Goal: Information Seeking & Learning: Understand process/instructions

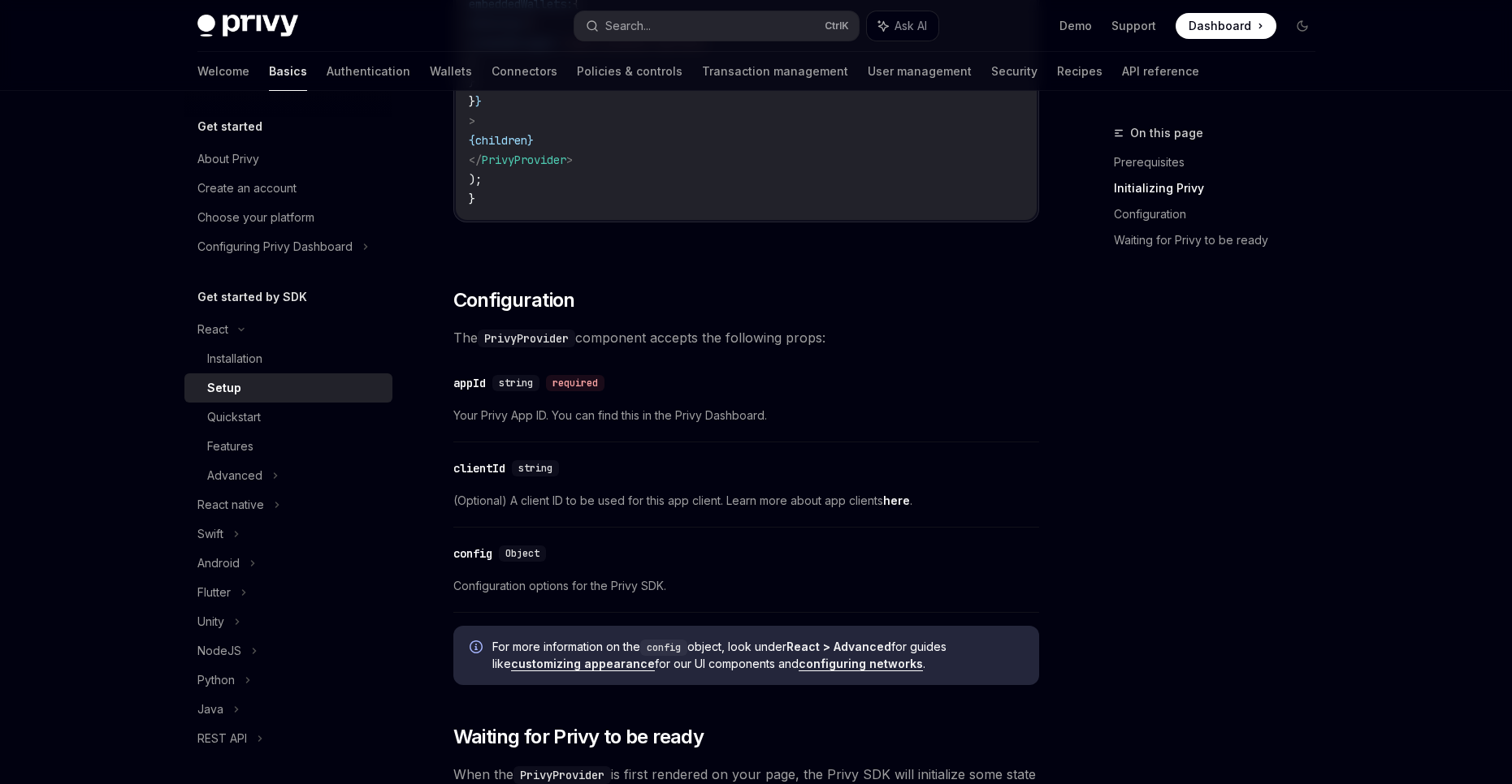
scroll to position [866, 0]
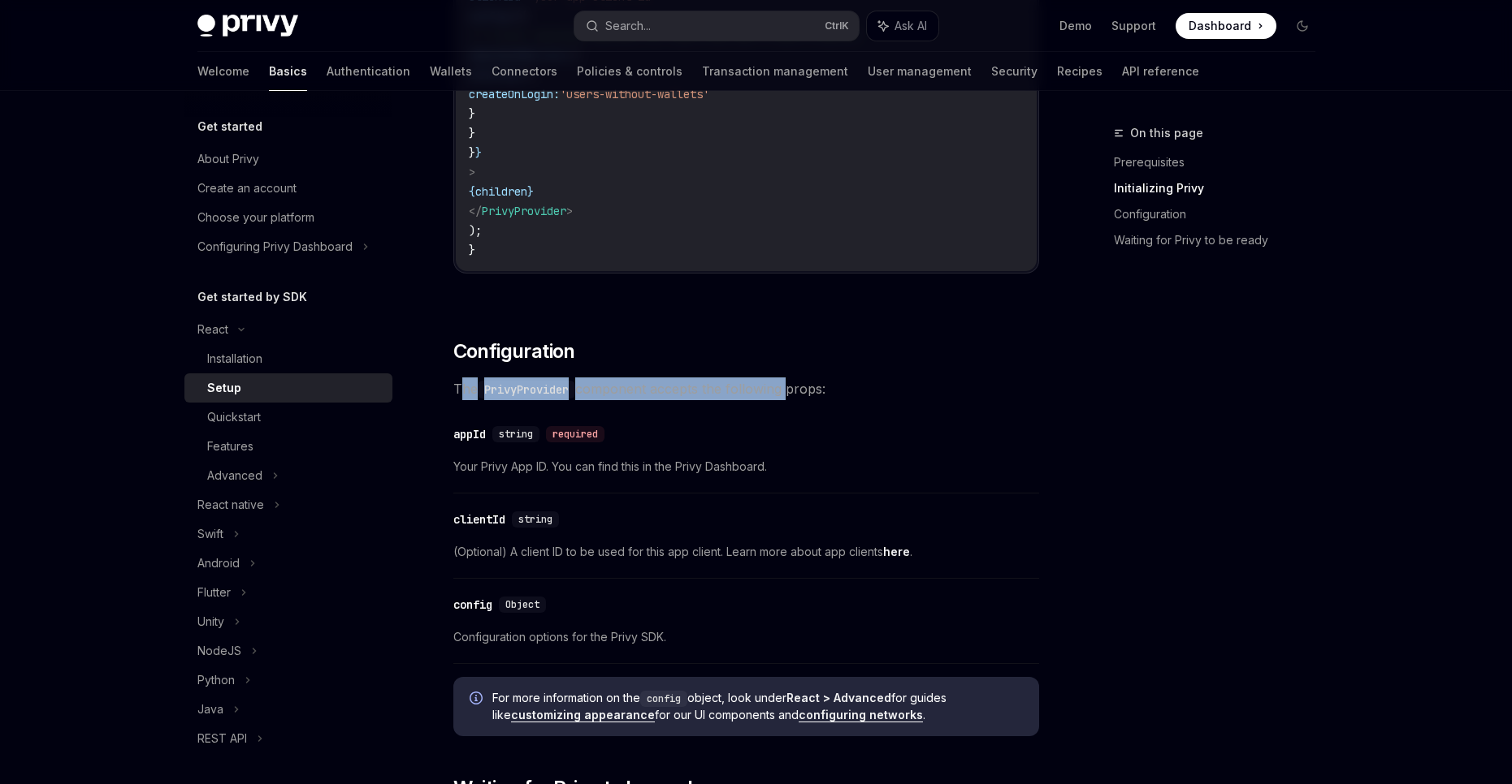
drag, startPoint x: 464, startPoint y: 388, endPoint x: 788, endPoint y: 384, distance: 324.0
click at [788, 384] on span "The PrivyProvider component accepts the following props:" at bounding box center [746, 389] width 586 height 23
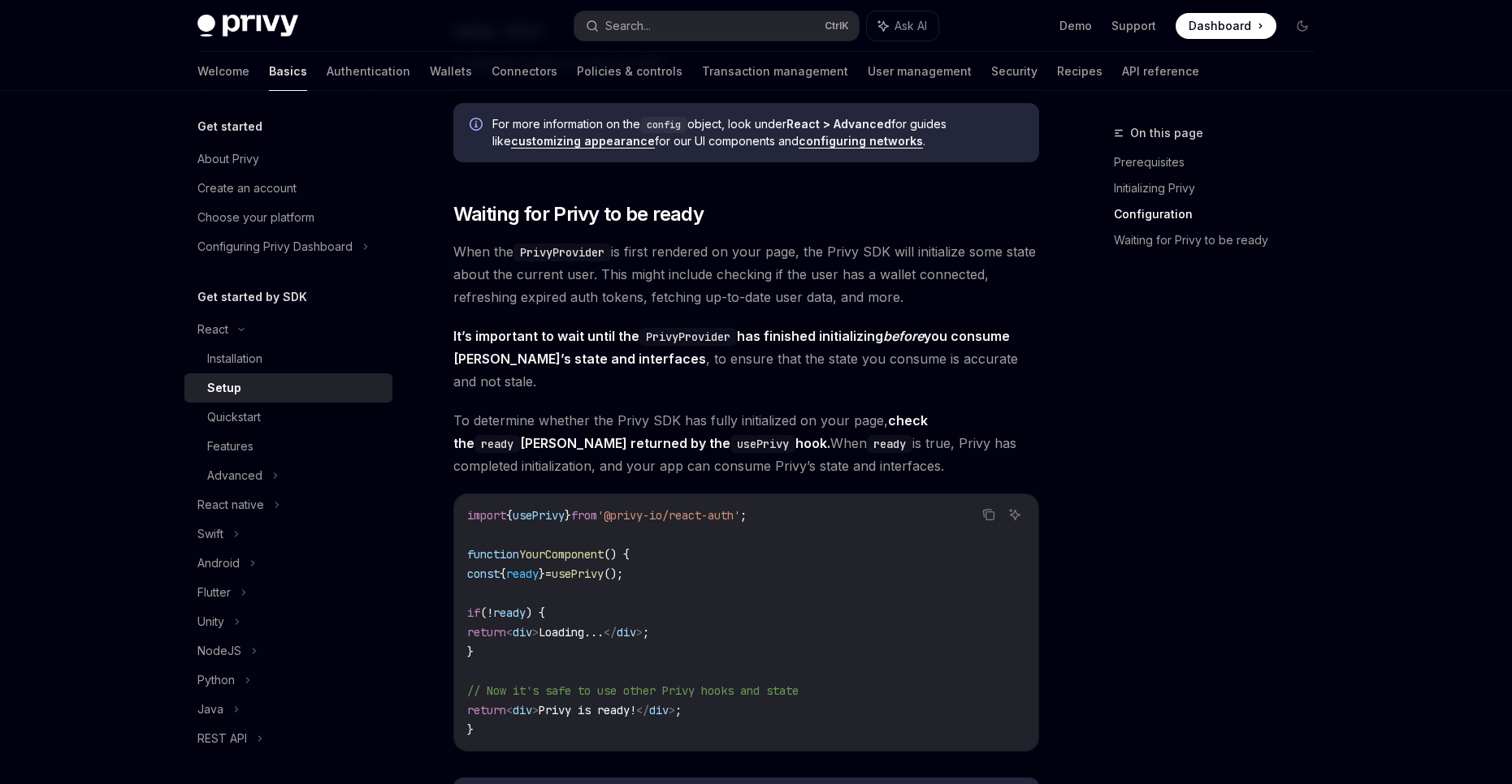
scroll to position [1516, 0]
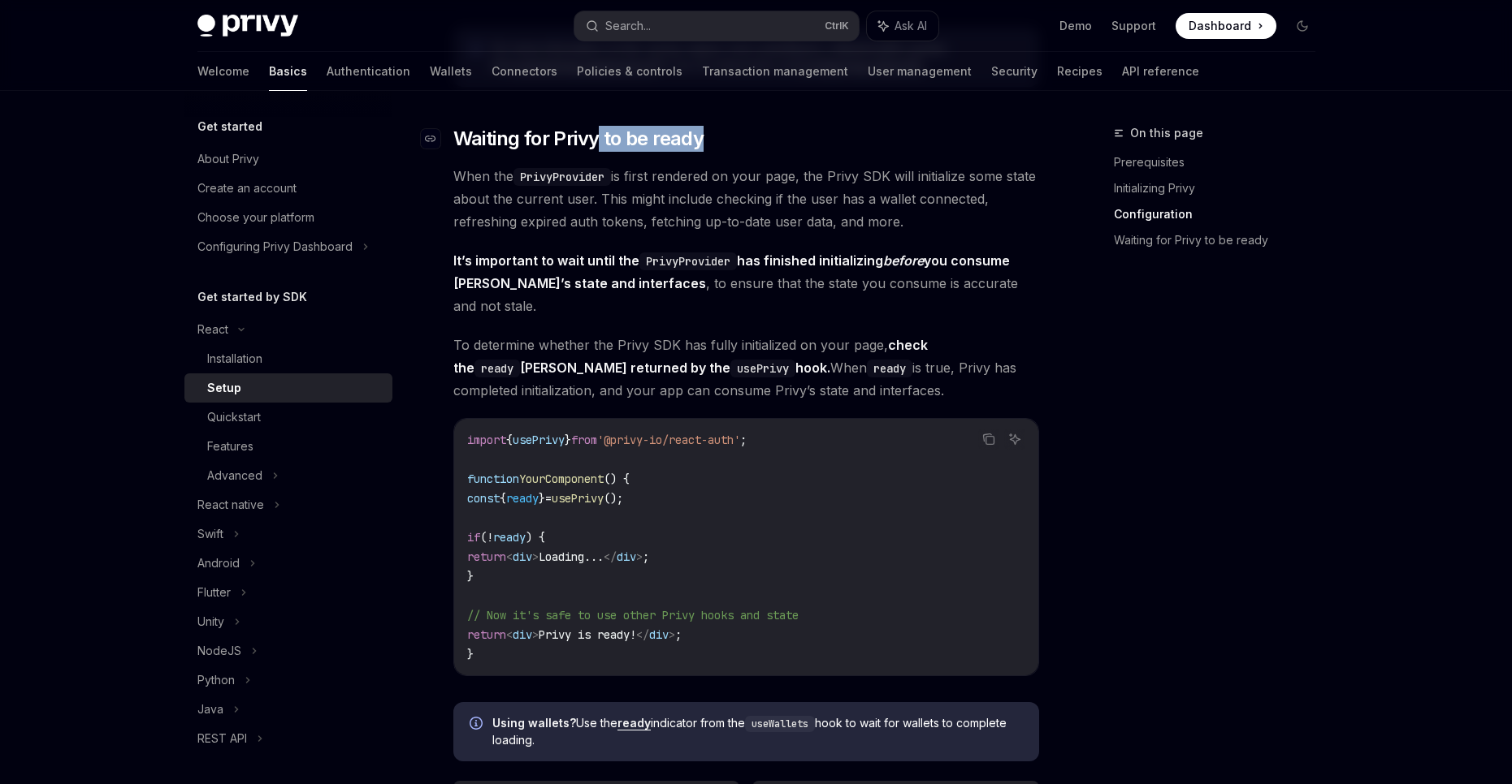
drag, startPoint x: 728, startPoint y: 130, endPoint x: 820, endPoint y: 129, distance: 92.0
click at [820, 129] on h2 "​ Waiting for Privy to be ready" at bounding box center [746, 138] width 586 height 26
click at [821, 128] on h2 "​ Waiting for Privy to be ready" at bounding box center [746, 138] width 586 height 26
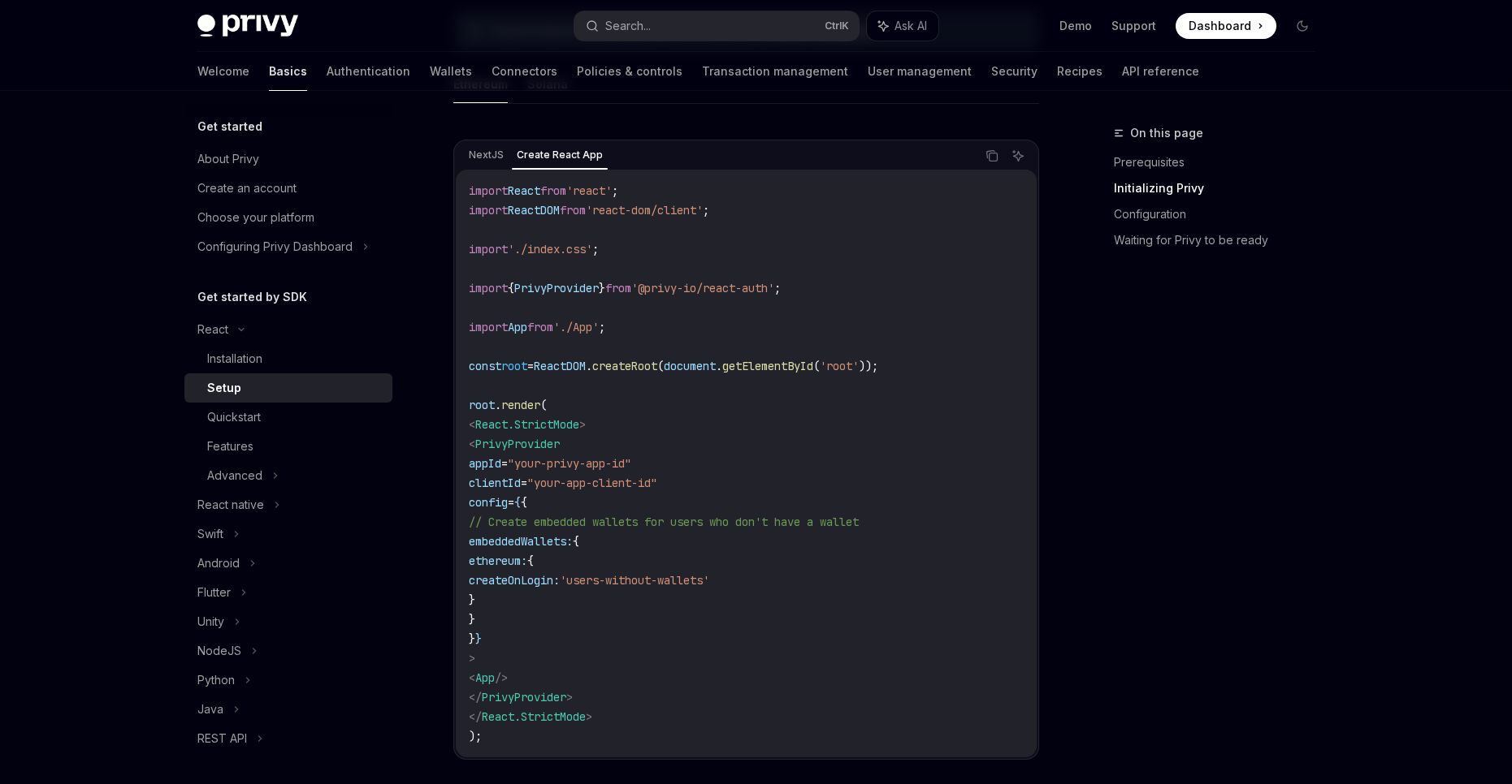
scroll to position [488, 0]
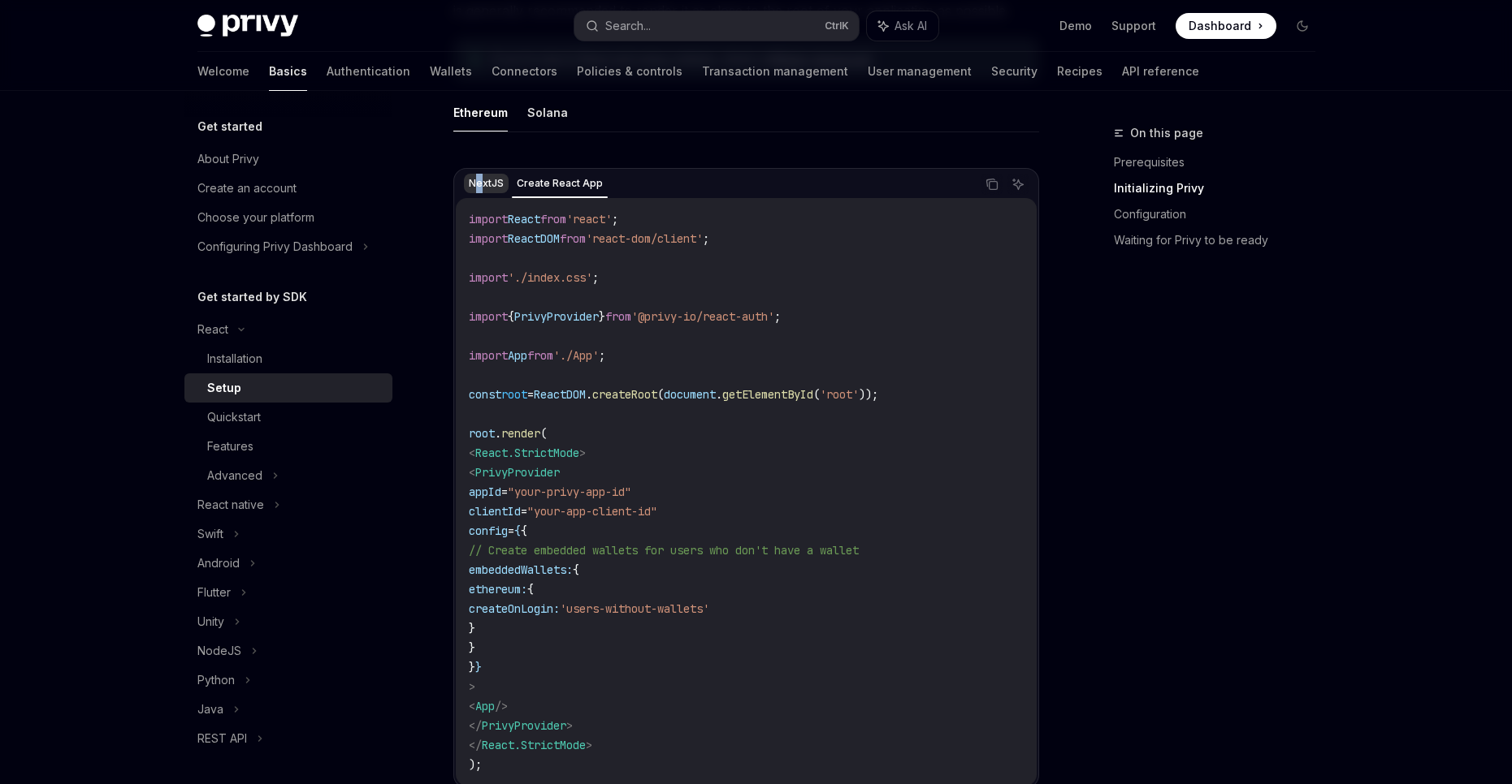
click at [479, 168] on div "NextJS Create React App Copy Ask AI import React from 'react' ; import ReactDOM…" at bounding box center [746, 478] width 586 height 620
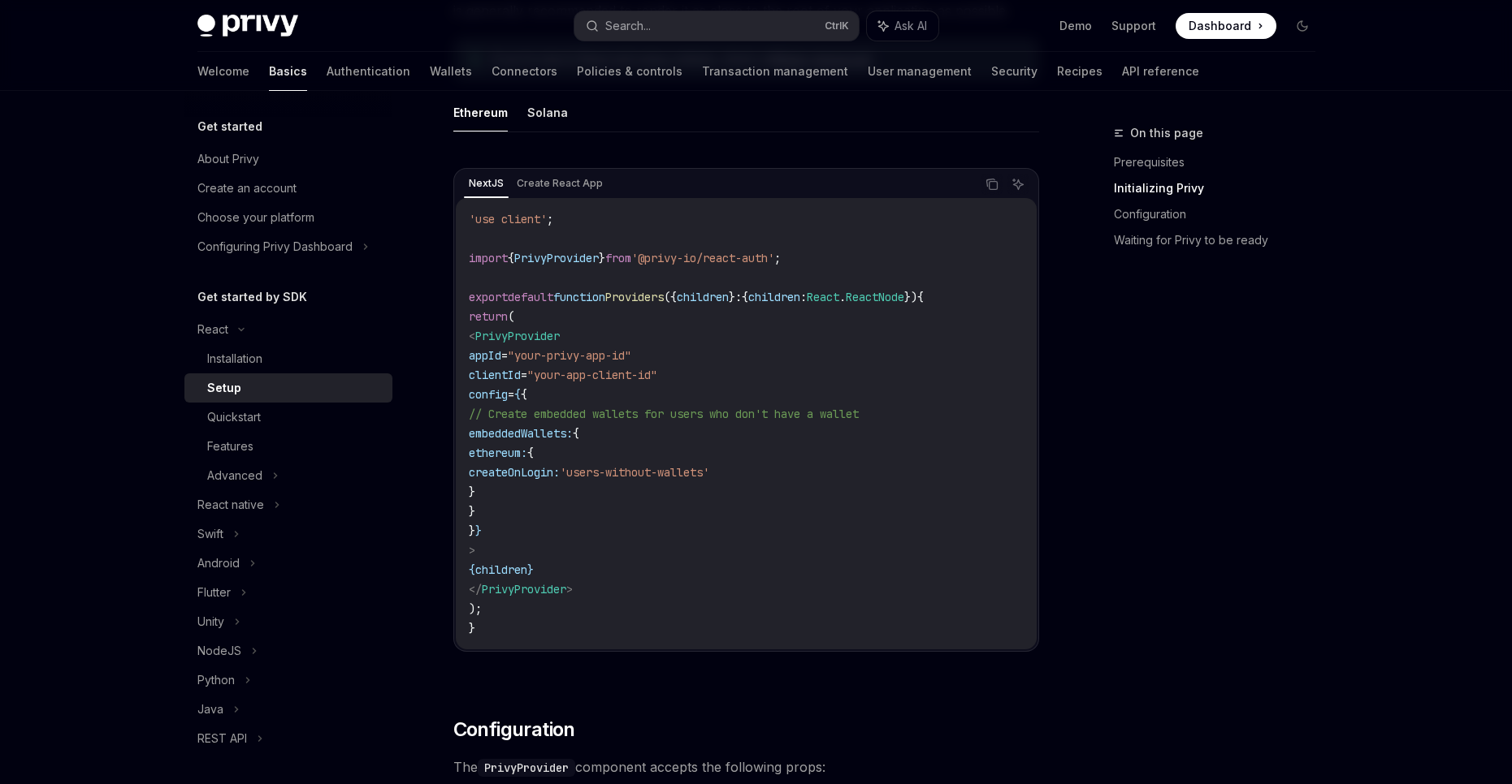
drag, startPoint x: 502, startPoint y: 299, endPoint x: 667, endPoint y: 459, distance: 229.8
click at [667, 459] on code "'use client' ; import { PrivyProvider } from '@privy-io/react-auth' ; export de…" at bounding box center [745, 423] width 555 height 429
drag, startPoint x: 649, startPoint y: 396, endPoint x: 463, endPoint y: 231, distance: 248.6
click at [463, 231] on div "'use client' ; import { PrivyProvider } from '@privy-io/react-auth' ; export de…" at bounding box center [746, 424] width 581 height 451
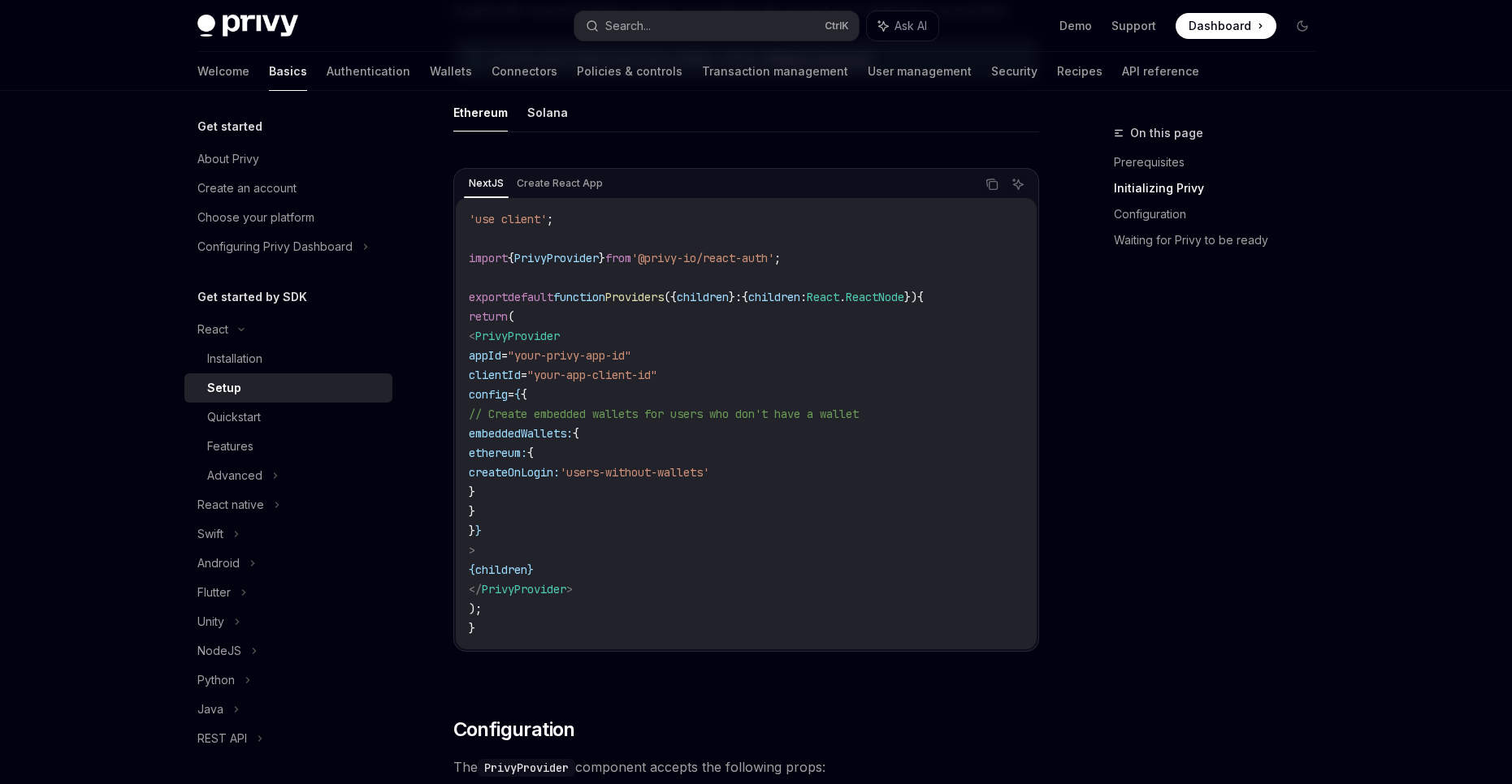
click at [463, 231] on div "'use client' ; import { PrivyProvider } from '@privy-io/react-auth' ; export de…" at bounding box center [746, 424] width 581 height 451
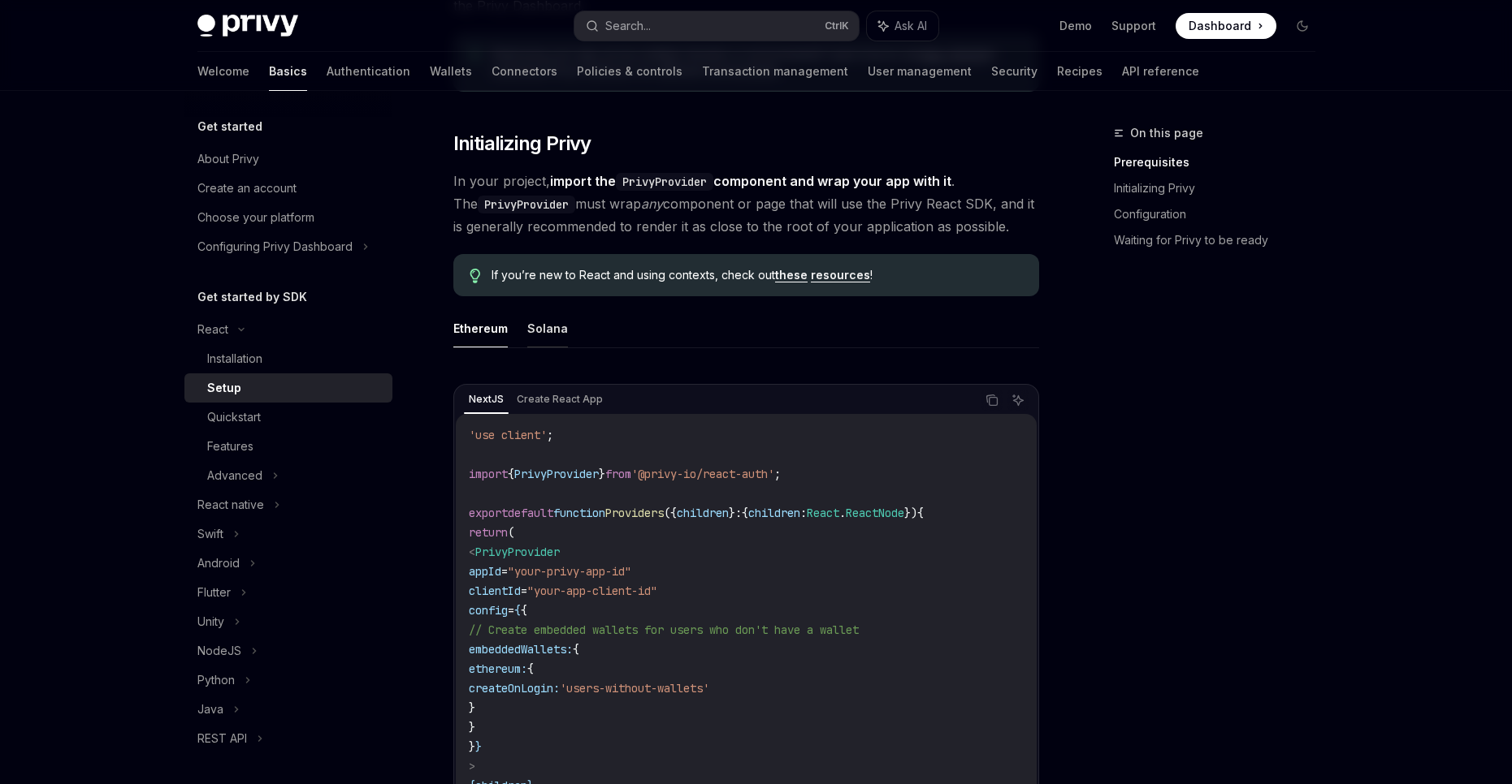
click at [549, 339] on button "Solana" at bounding box center [547, 328] width 40 height 38
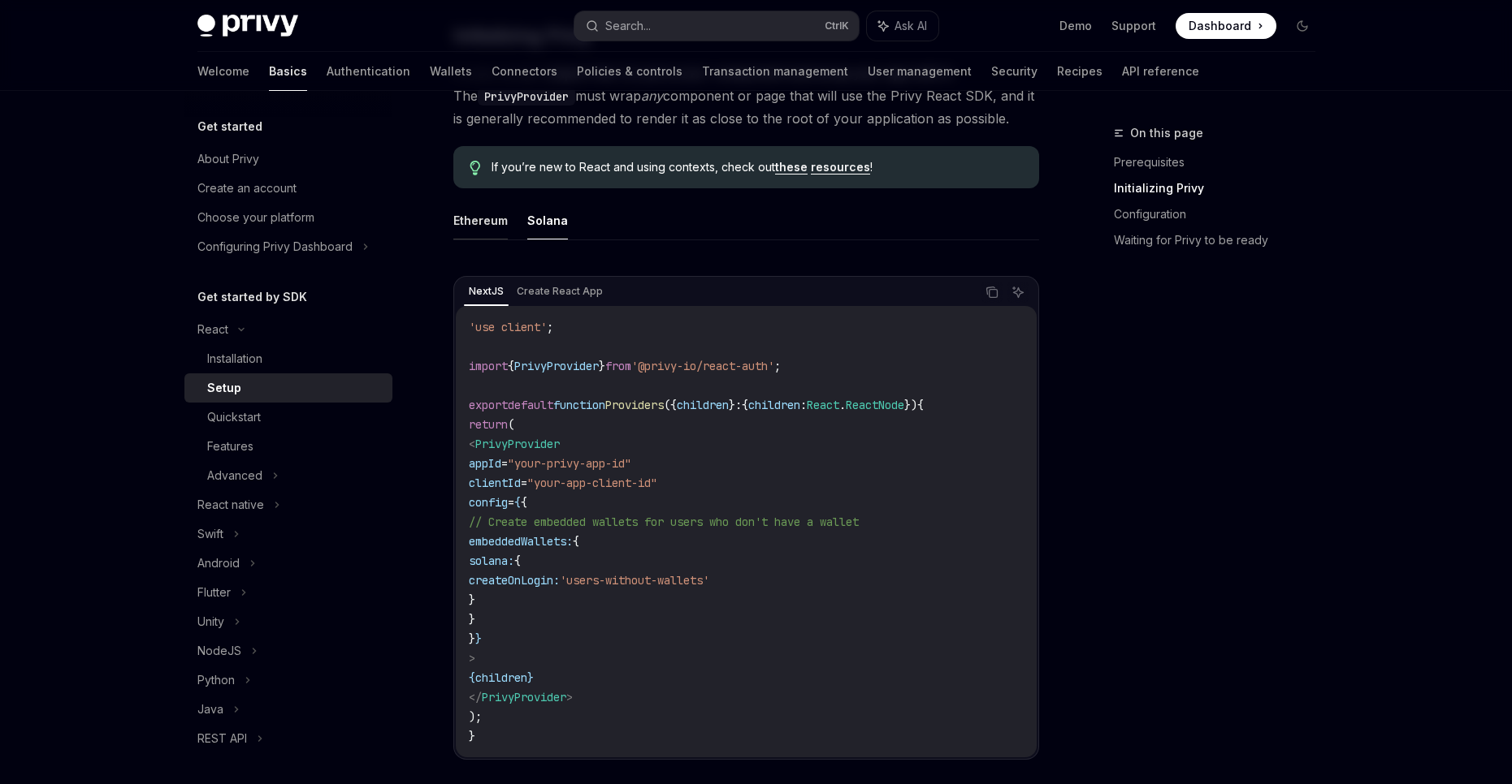
click at [473, 226] on button "Ethereum" at bounding box center [480, 220] width 54 height 38
click at [546, 230] on button "Solana" at bounding box center [547, 220] width 40 height 38
click at [285, 417] on div "Quickstart" at bounding box center [295, 417] width 176 height 20
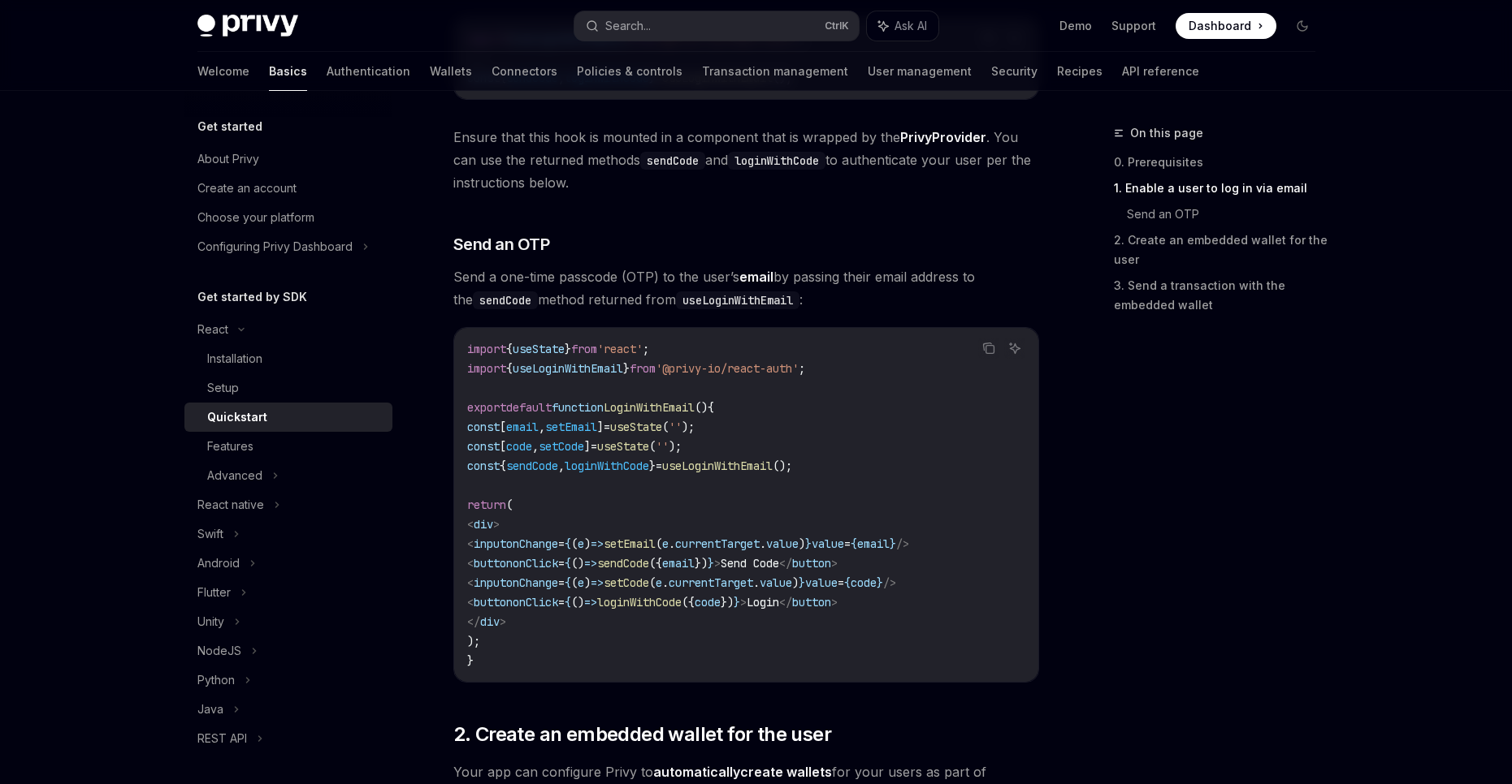
scroll to position [542, 0]
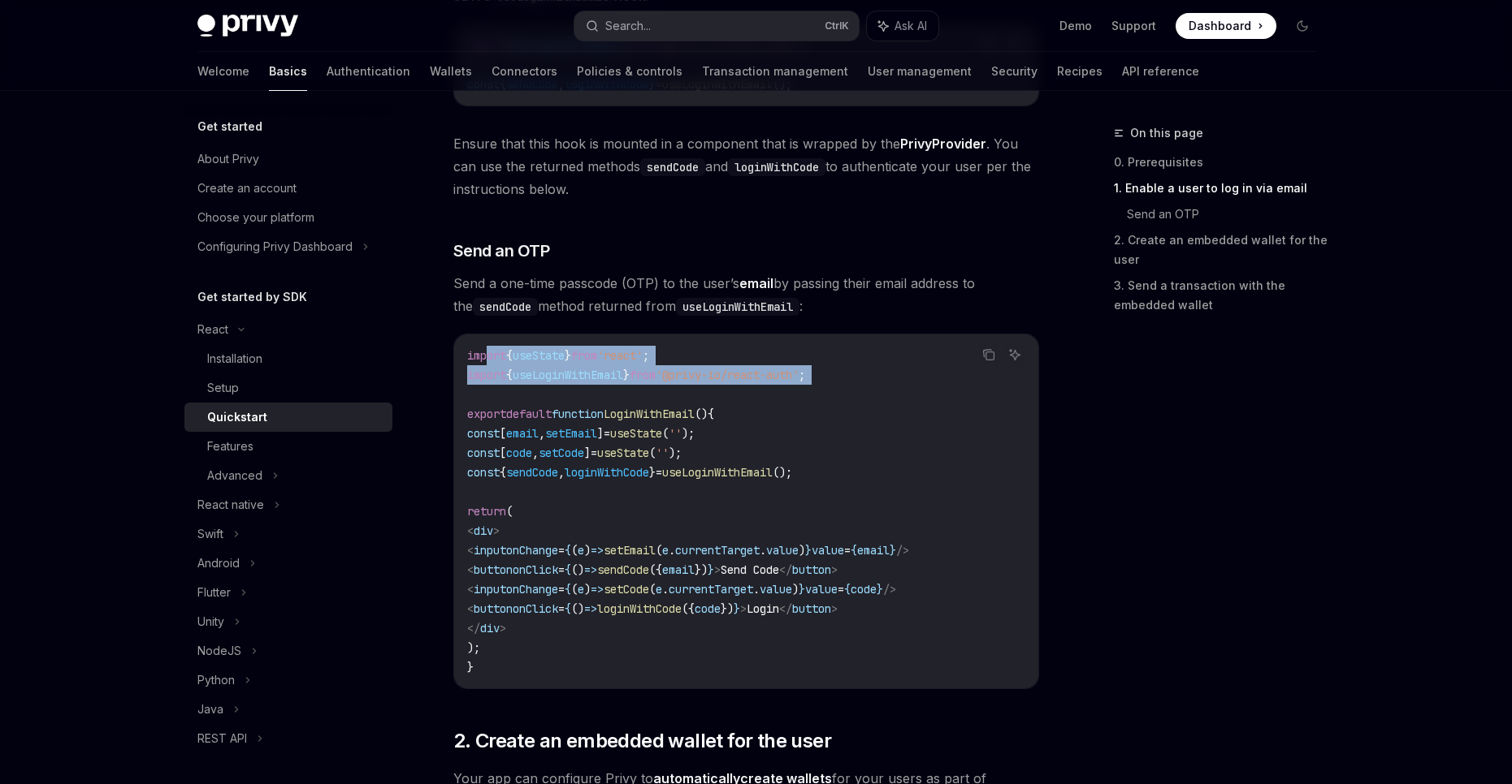
drag, startPoint x: 487, startPoint y: 355, endPoint x: 746, endPoint y: 398, distance: 262.5
click at [746, 398] on code "import { useState } from 'react' ; import { useLoginWithEmail } from '@privy-io…" at bounding box center [746, 511] width 558 height 332
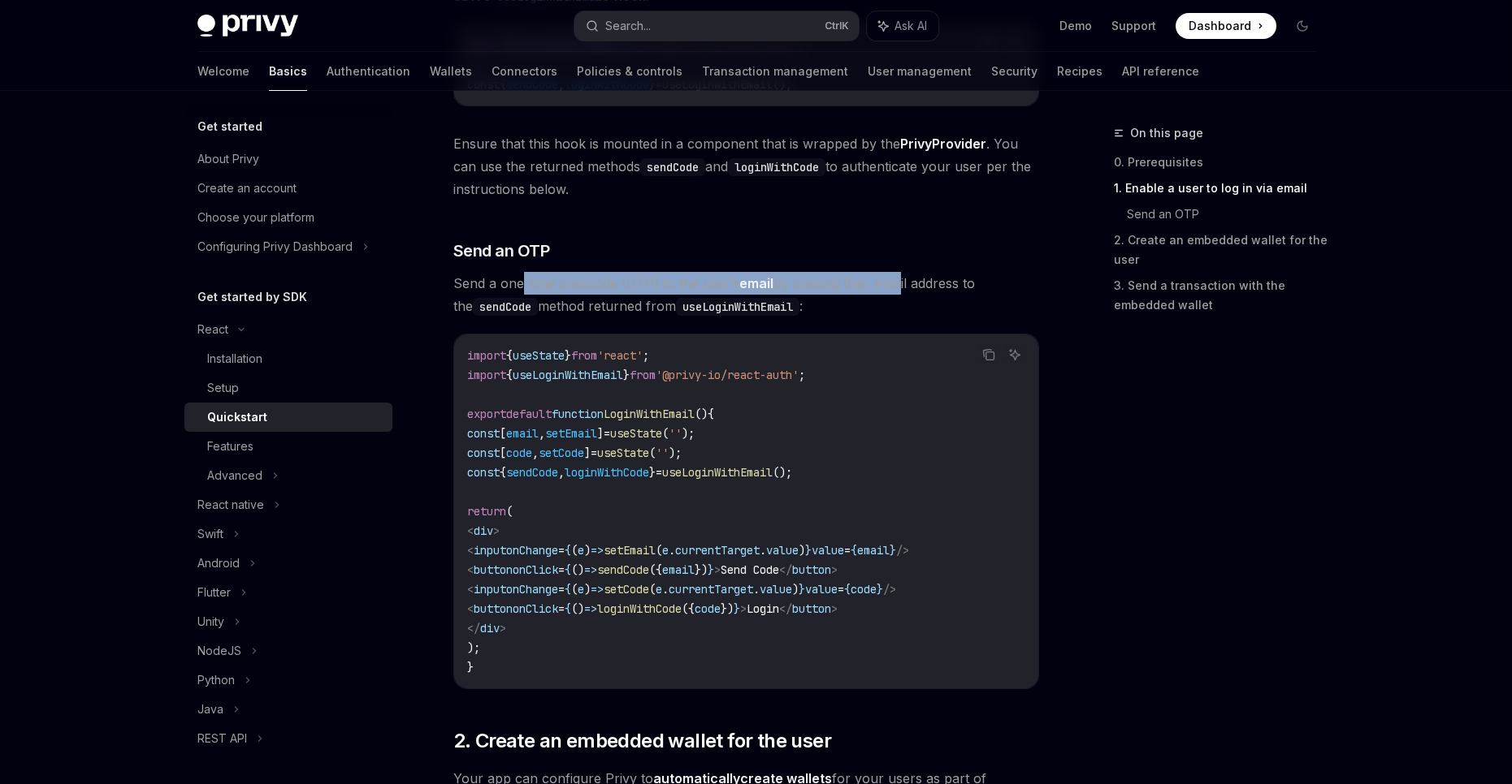
drag, startPoint x: 606, startPoint y: 277, endPoint x: 900, endPoint y: 273, distance: 294.0
click at [900, 273] on span "Send a one-time passcode (OTP) to the user’s email by passing their email addre…" at bounding box center [746, 294] width 586 height 45
click at [901, 273] on span "Send a one-time passcode (OTP) to the user’s email by passing their email addre…" at bounding box center [746, 294] width 586 height 45
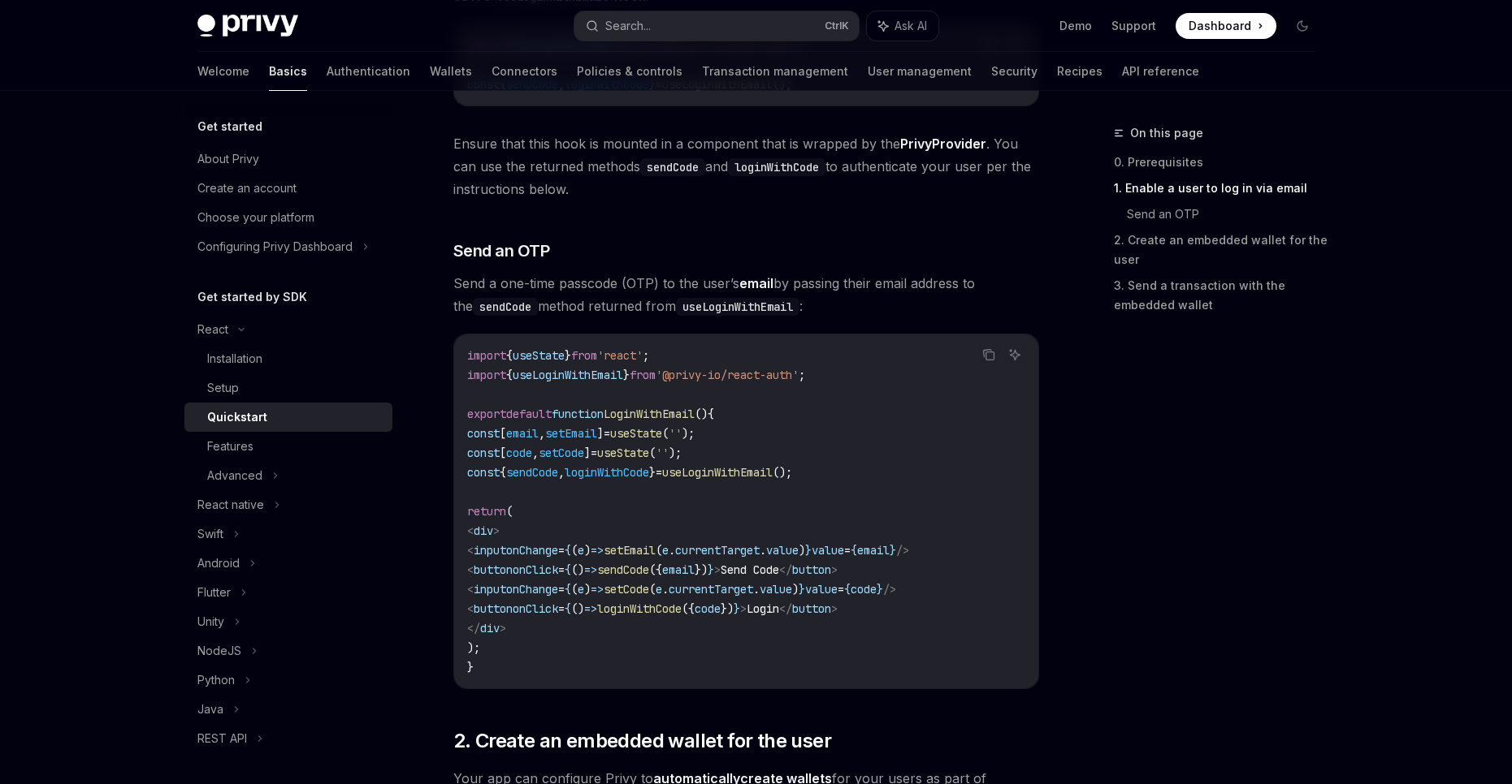
drag, startPoint x: 1010, startPoint y: 273, endPoint x: 849, endPoint y: 280, distance: 161.2
click at [849, 280] on span "Send a one-time passcode (OTP) to the user’s email by passing their email addre…" at bounding box center [746, 294] width 586 height 45
drag, startPoint x: 502, startPoint y: 303, endPoint x: 891, endPoint y: 303, distance: 389.0
click at [891, 303] on span "Send a one-time passcode (OTP) to the user’s email by passing their email addre…" at bounding box center [746, 294] width 586 height 45
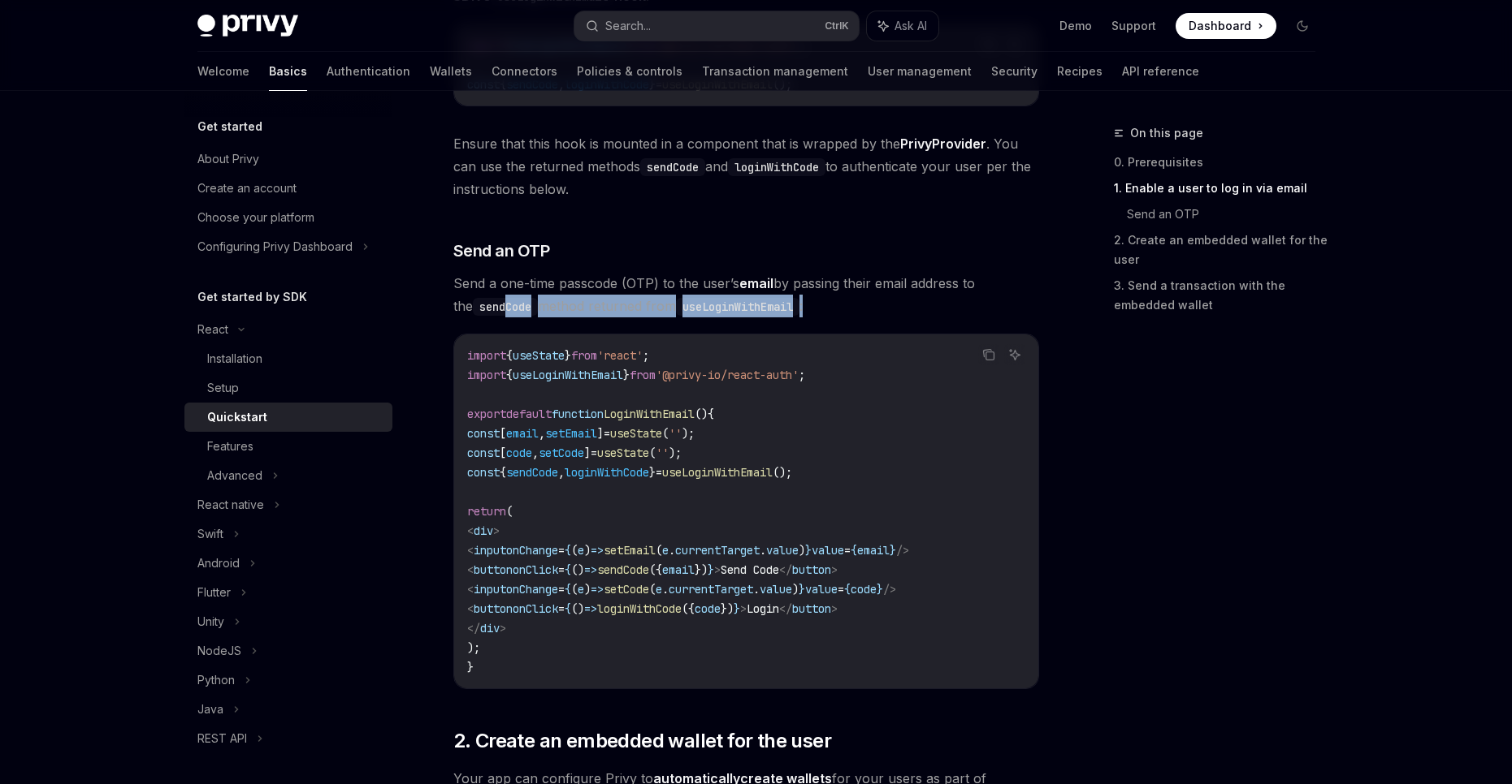
click at [891, 303] on span "Send a one-time passcode (OTP) to the user’s email by passing their email addre…" at bounding box center [746, 294] width 586 height 45
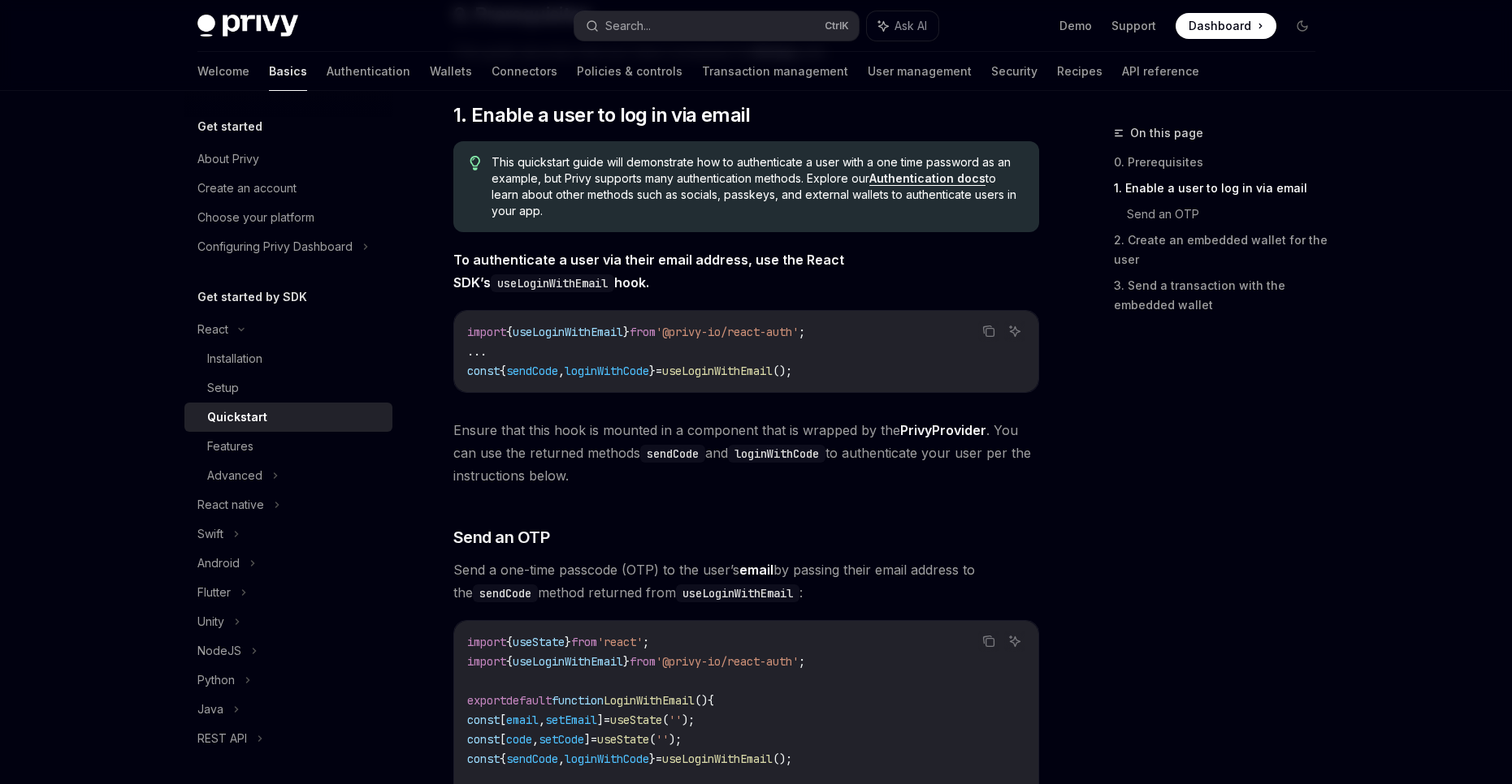
scroll to position [217, 0]
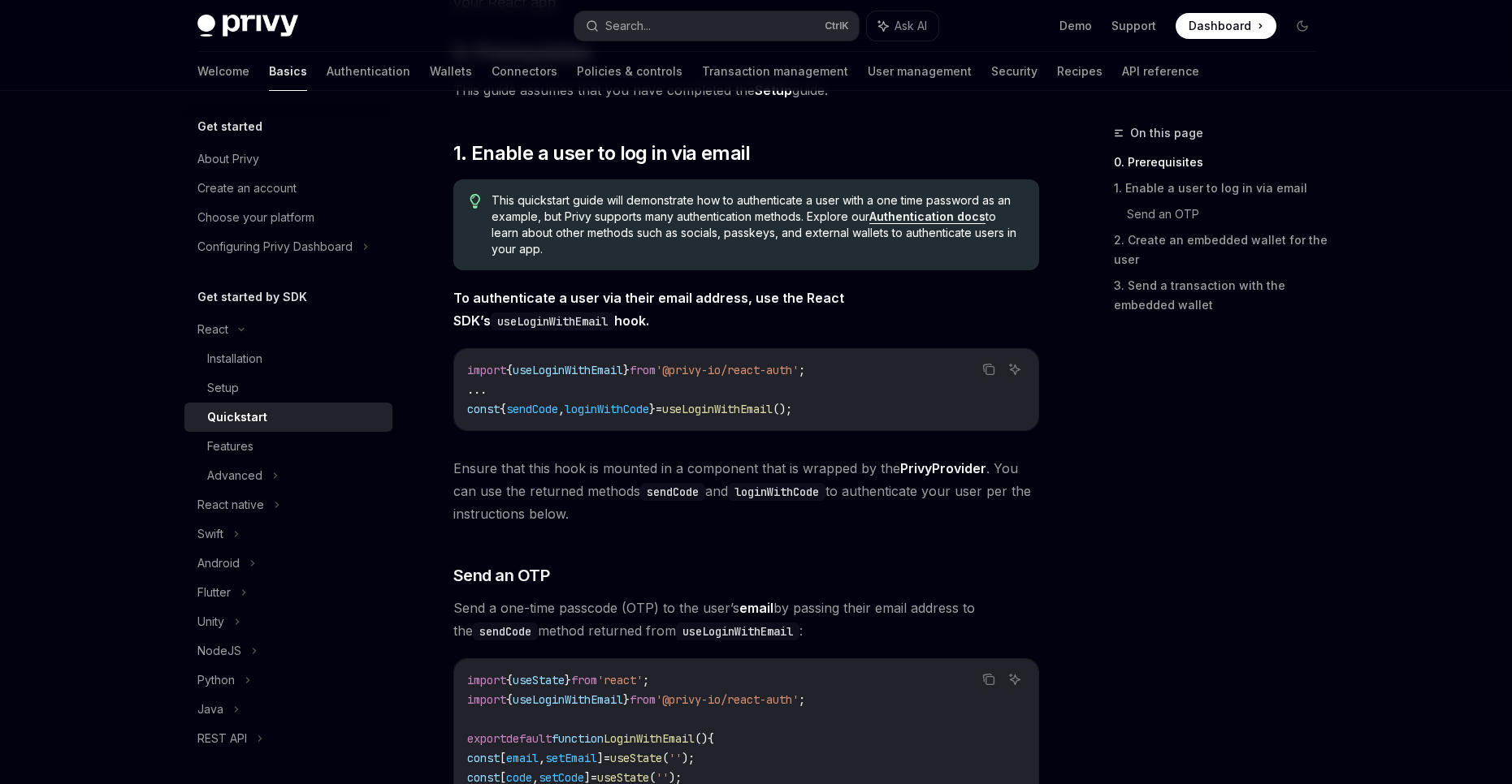
drag, startPoint x: 847, startPoint y: 326, endPoint x: 459, endPoint y: 289, distance: 389.8
click at [459, 289] on span "To authenticate a user via their email address, use the React SDK’s useLoginWit…" at bounding box center [746, 309] width 586 height 45
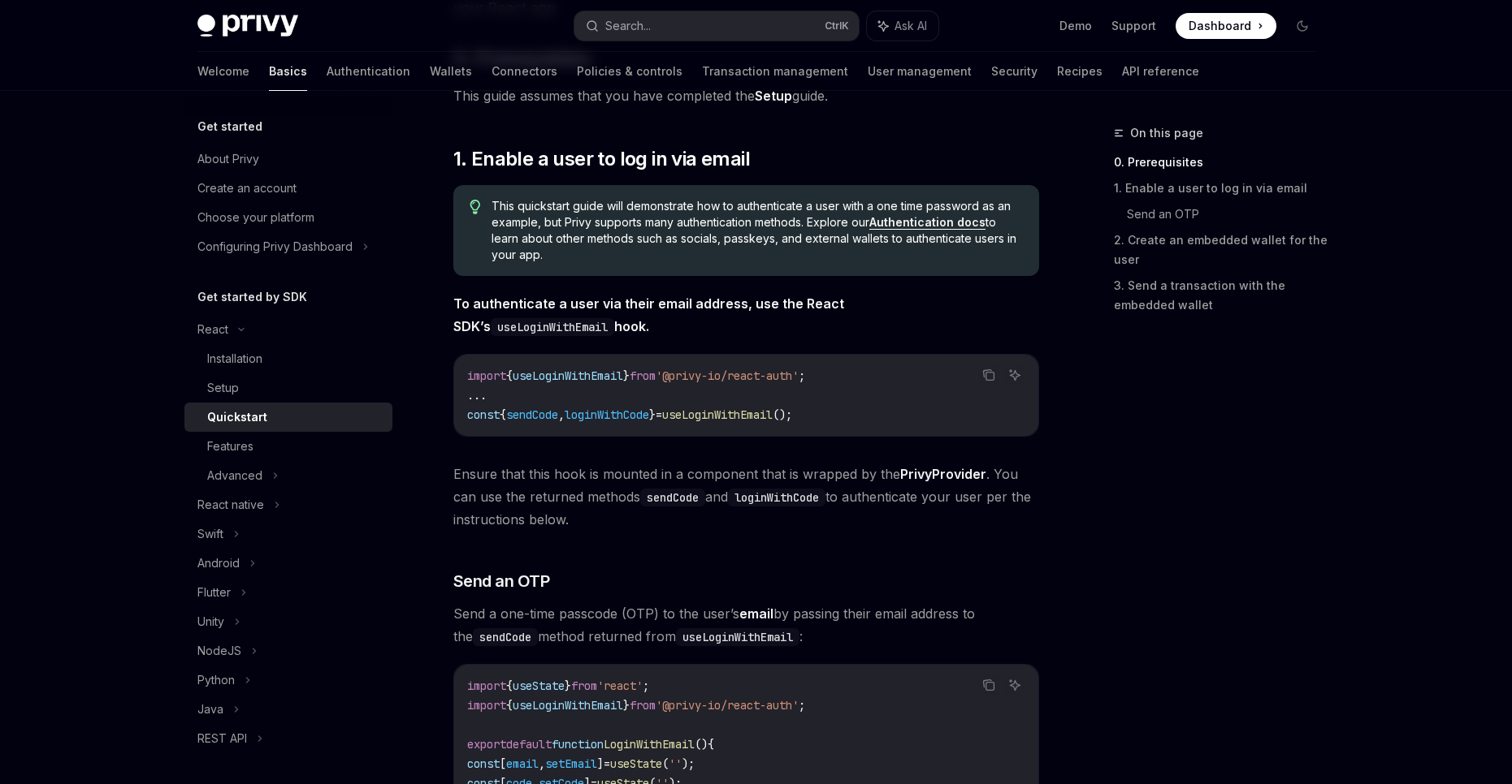
scroll to position [0, 0]
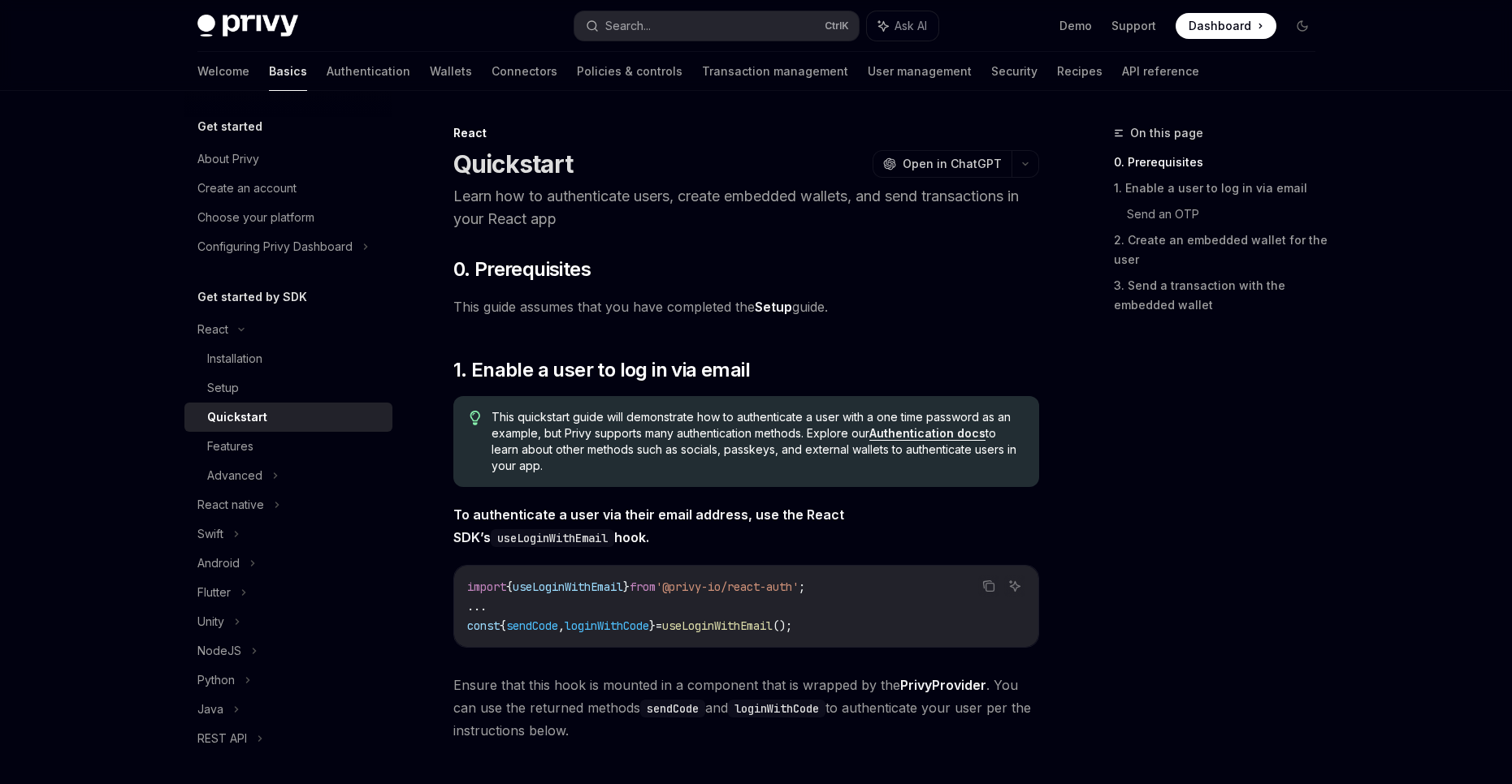
click at [325, 377] on link "Setup" at bounding box center [289, 389] width 208 height 29
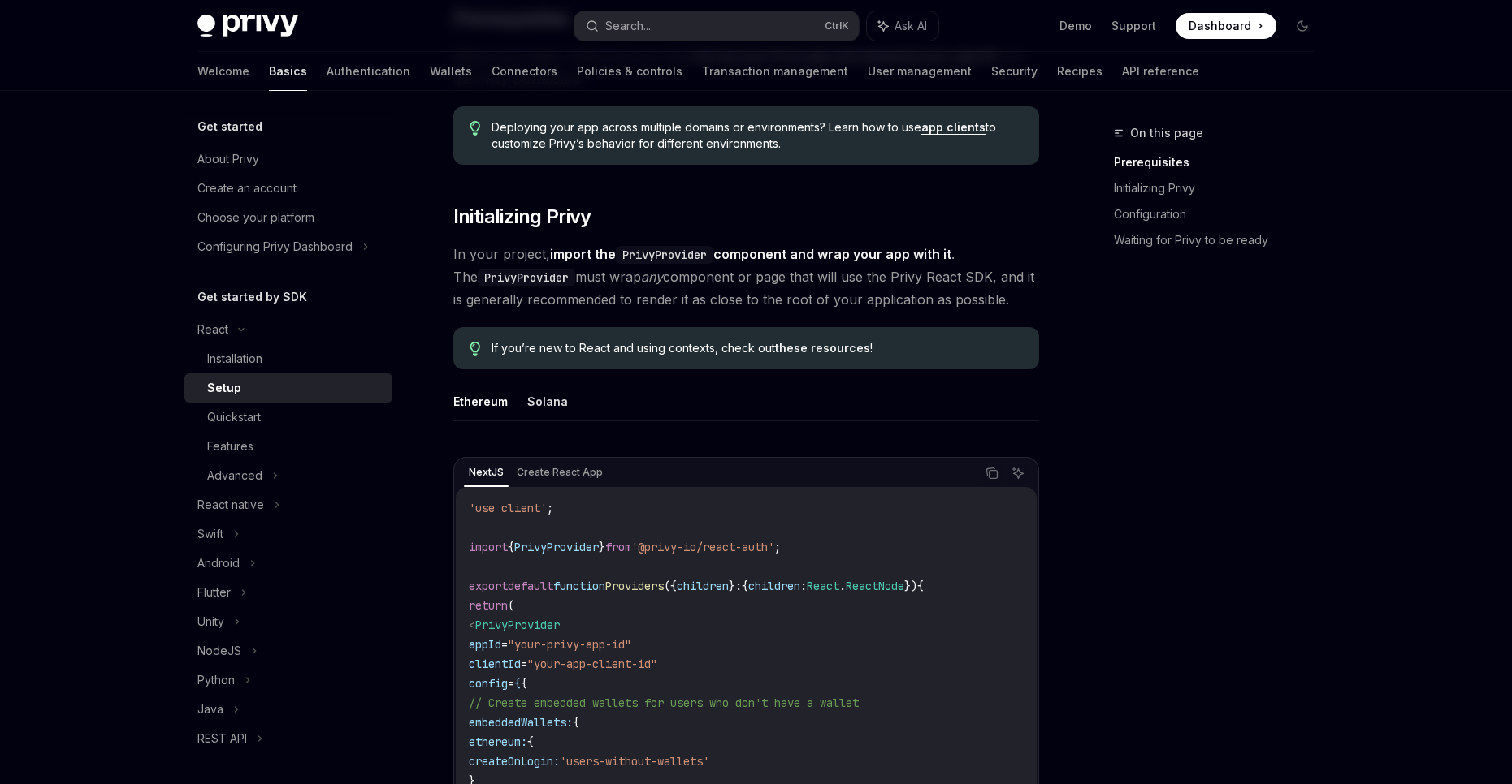
scroll to position [217, 0]
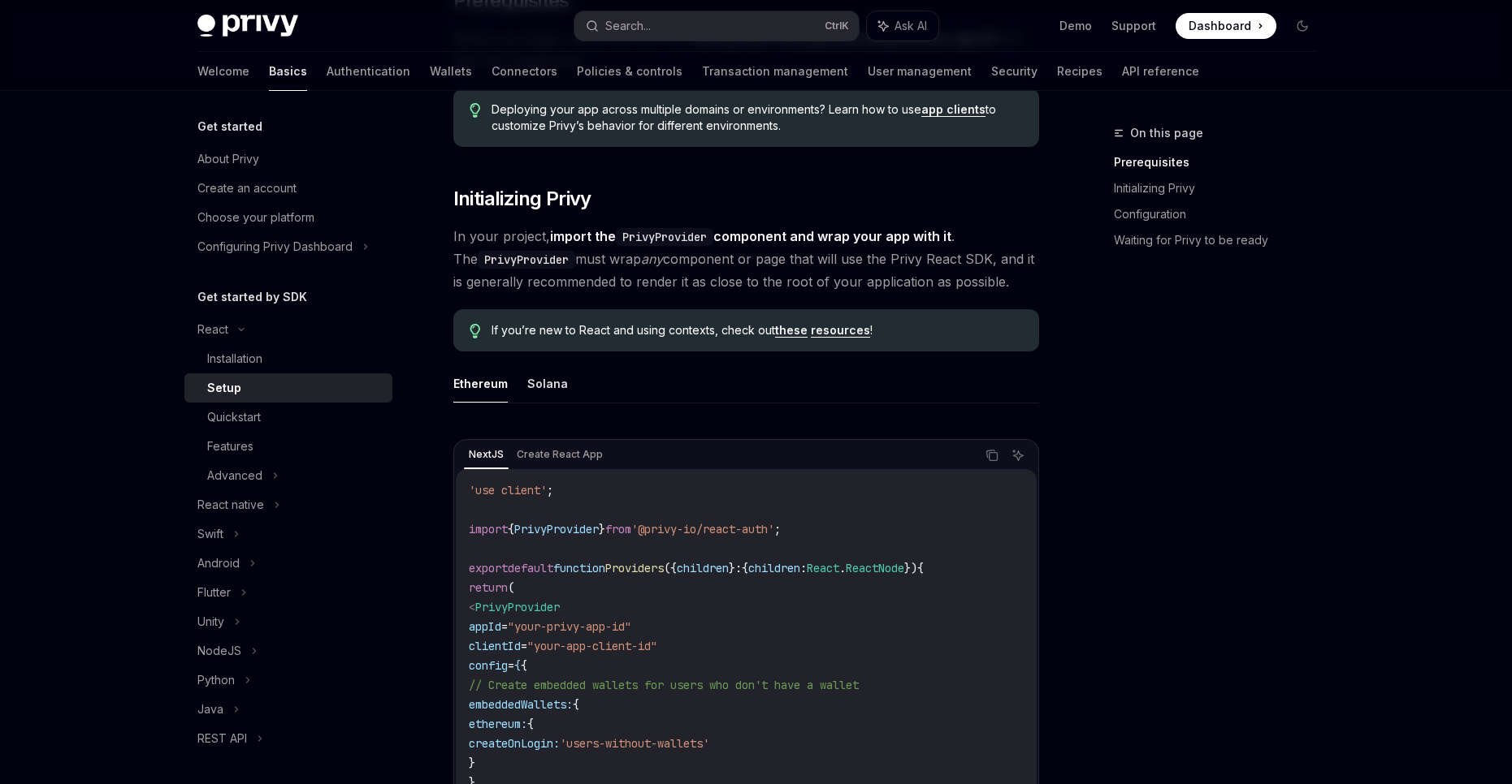
click at [821, 328] on link "resources" at bounding box center [840, 330] width 59 height 15
click at [534, 391] on button "Solana" at bounding box center [547, 384] width 40 height 38
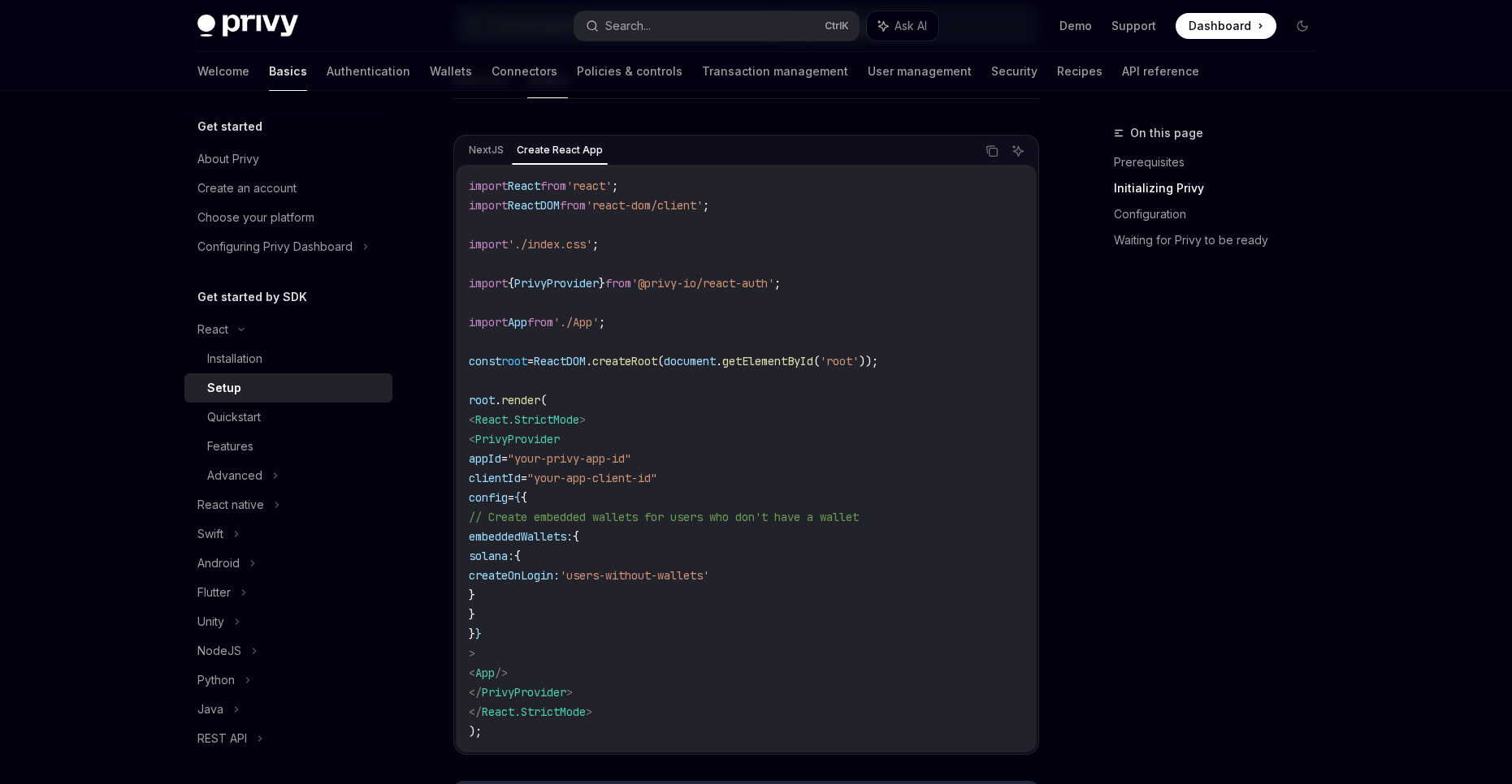
scroll to position [542, 0]
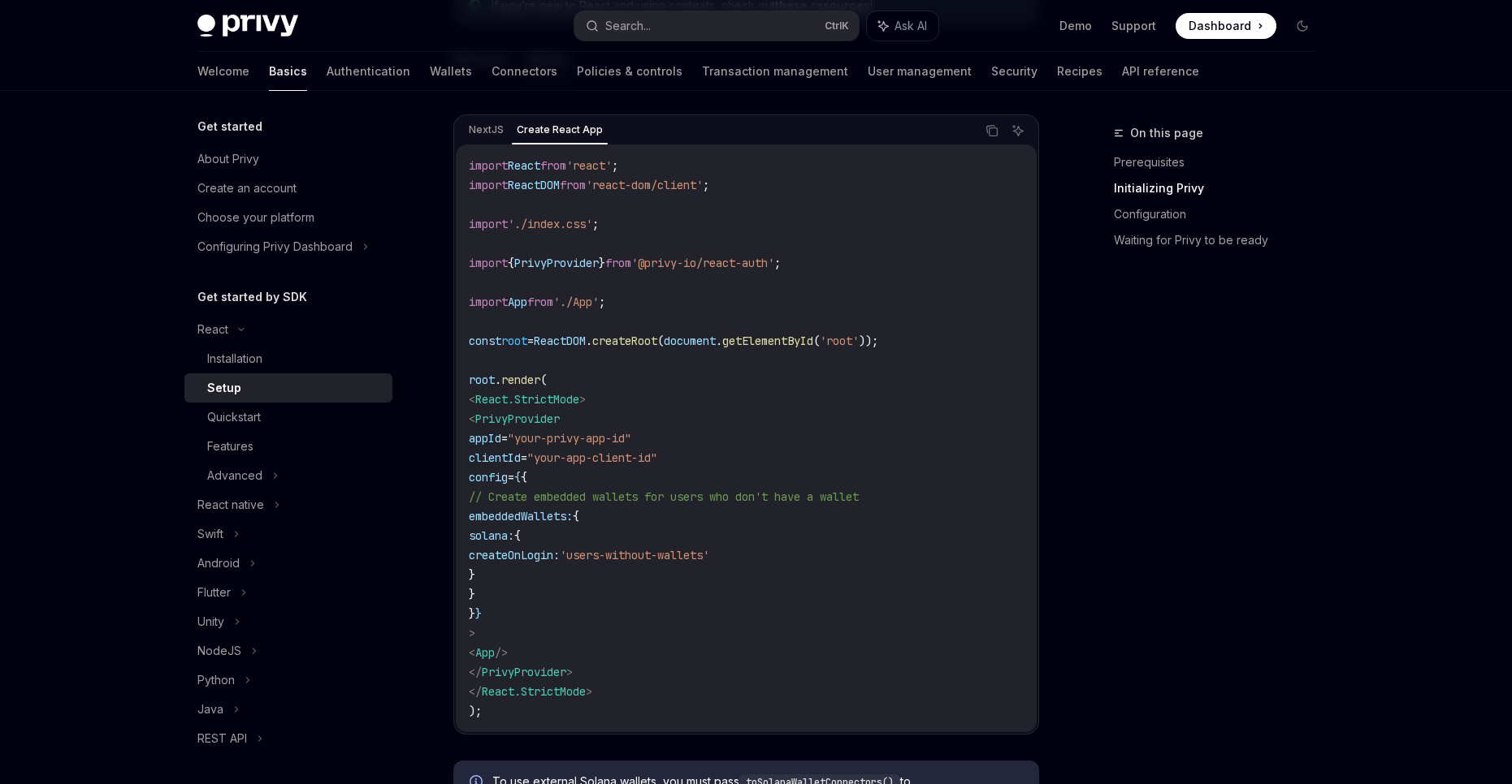
click at [490, 145] on div "import React from 'react' ; import ReactDOM from 'react-dom/client' ; import '.…" at bounding box center [746, 438] width 581 height 588
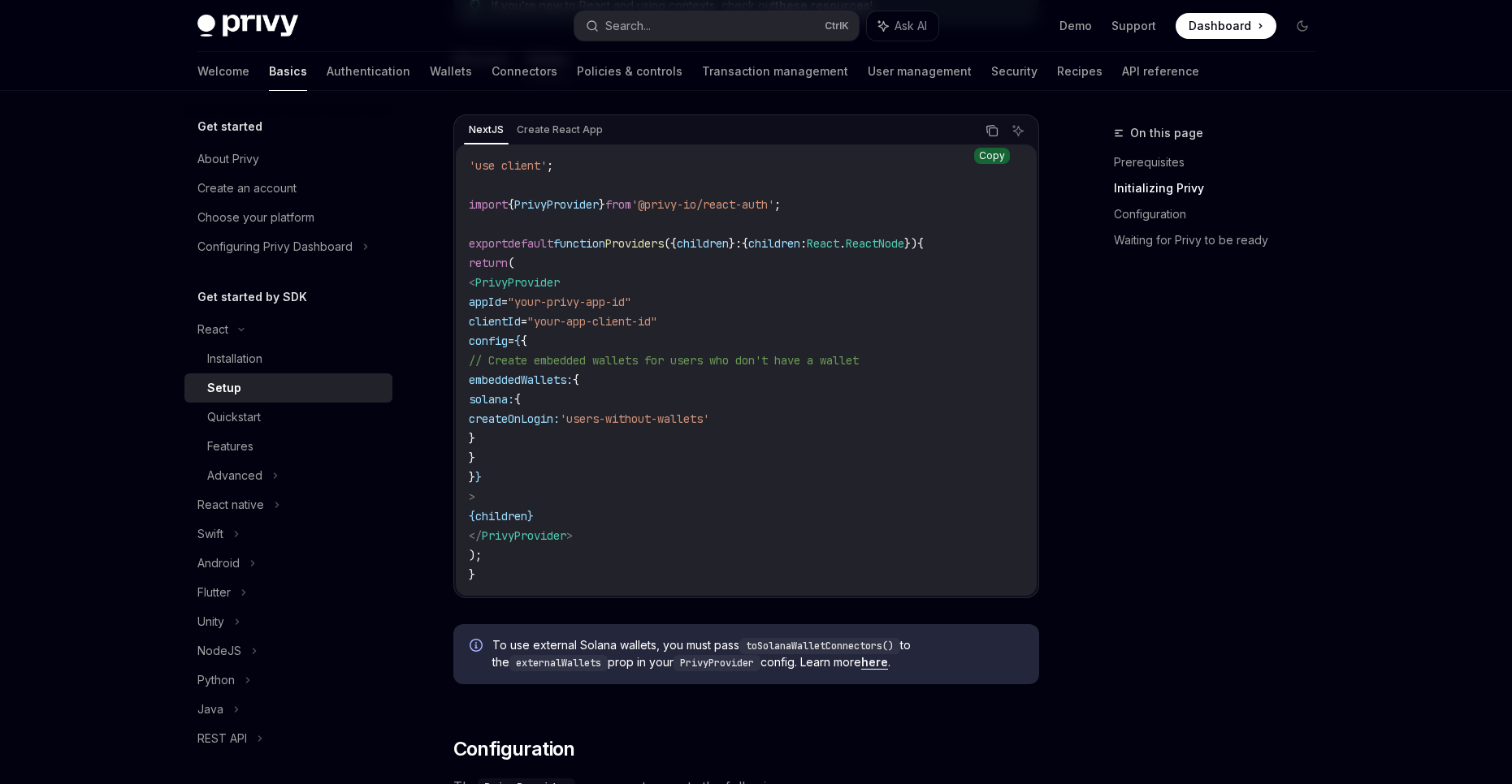
click at [986, 132] on icon "Copy the contents from the code block" at bounding box center [992, 131] width 13 height 13
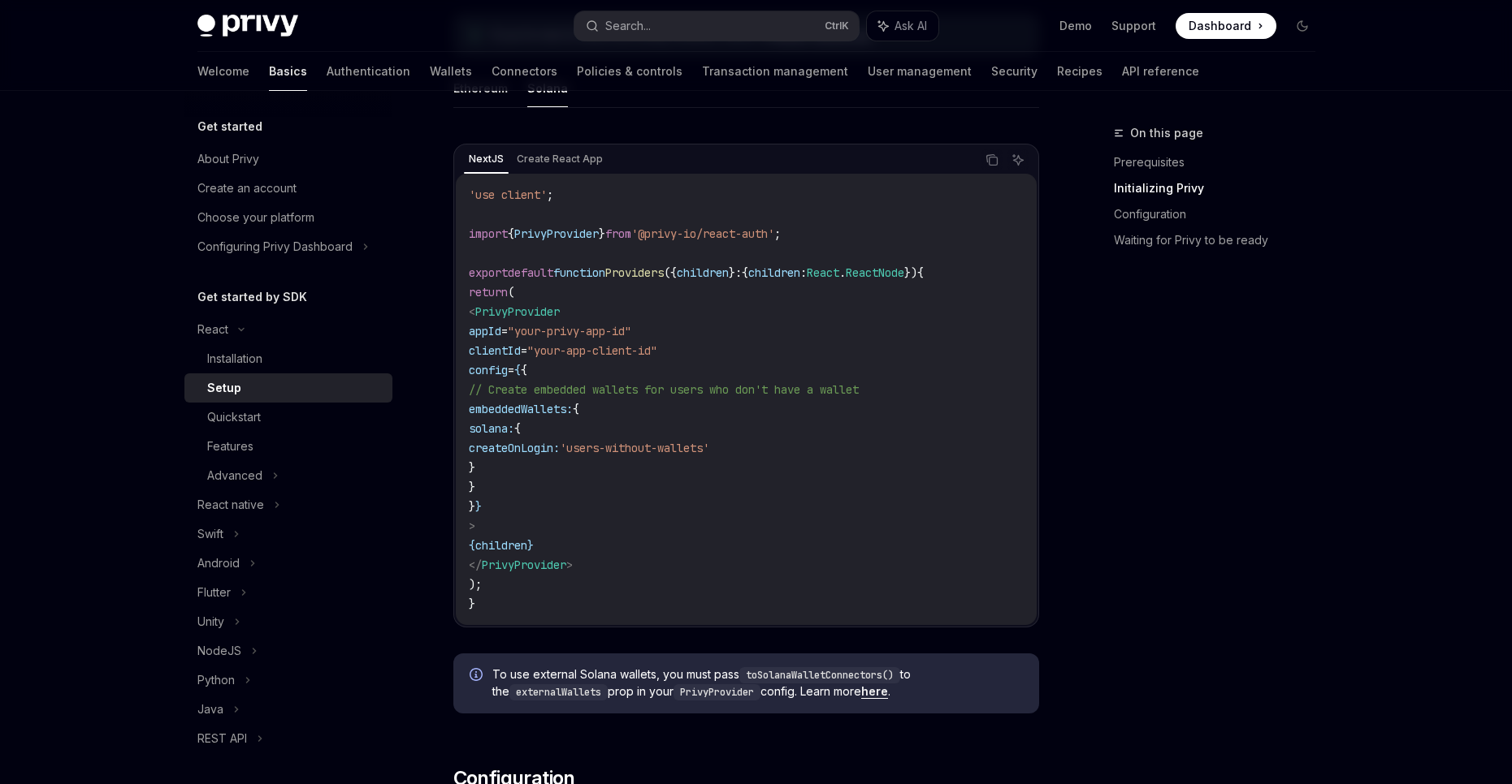
scroll to position [433, 0]
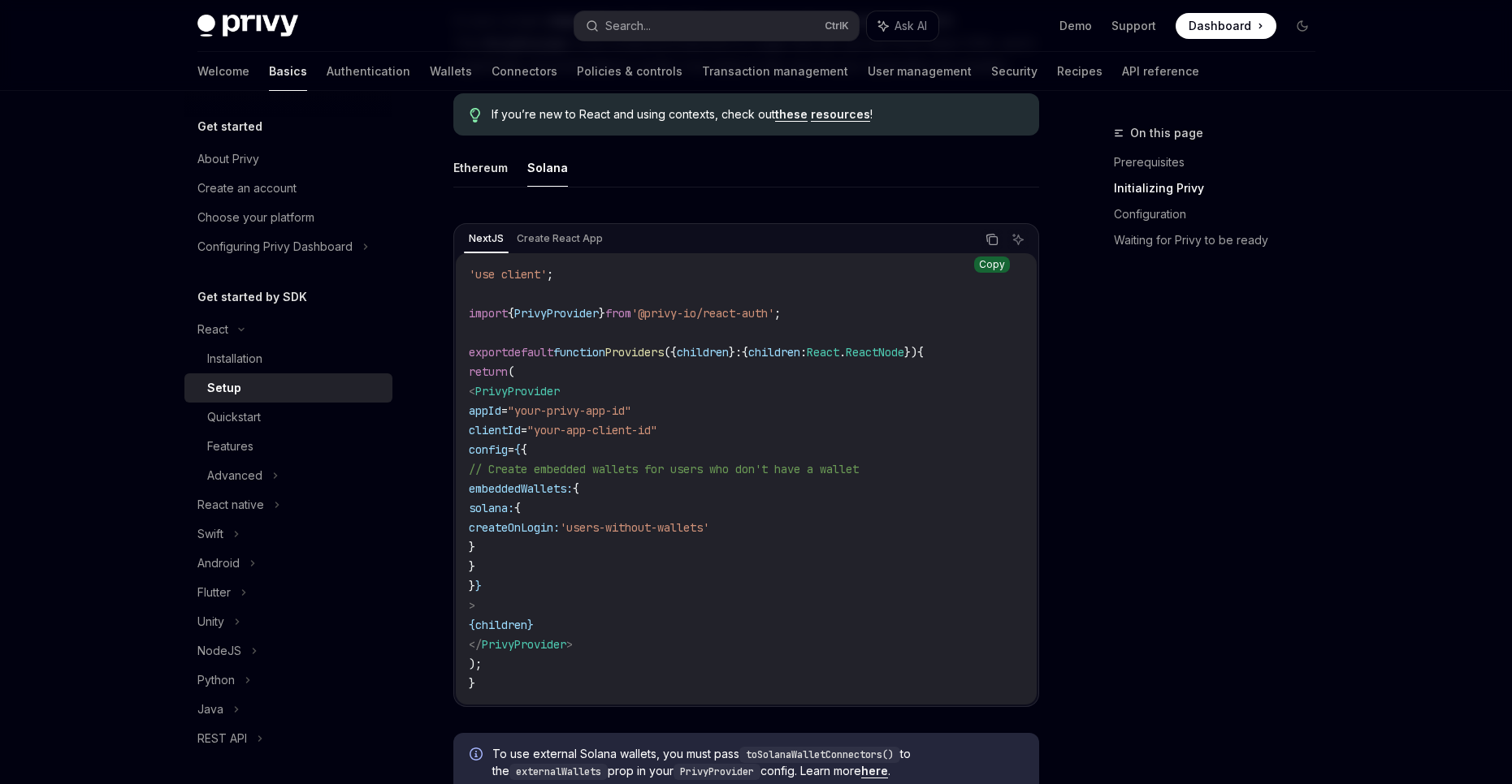
click at [994, 236] on icon "Copy the contents from the code block" at bounding box center [992, 238] width 13 height 13
click at [614, 241] on div "NextJS Create React App" at bounding box center [719, 239] width 511 height 27
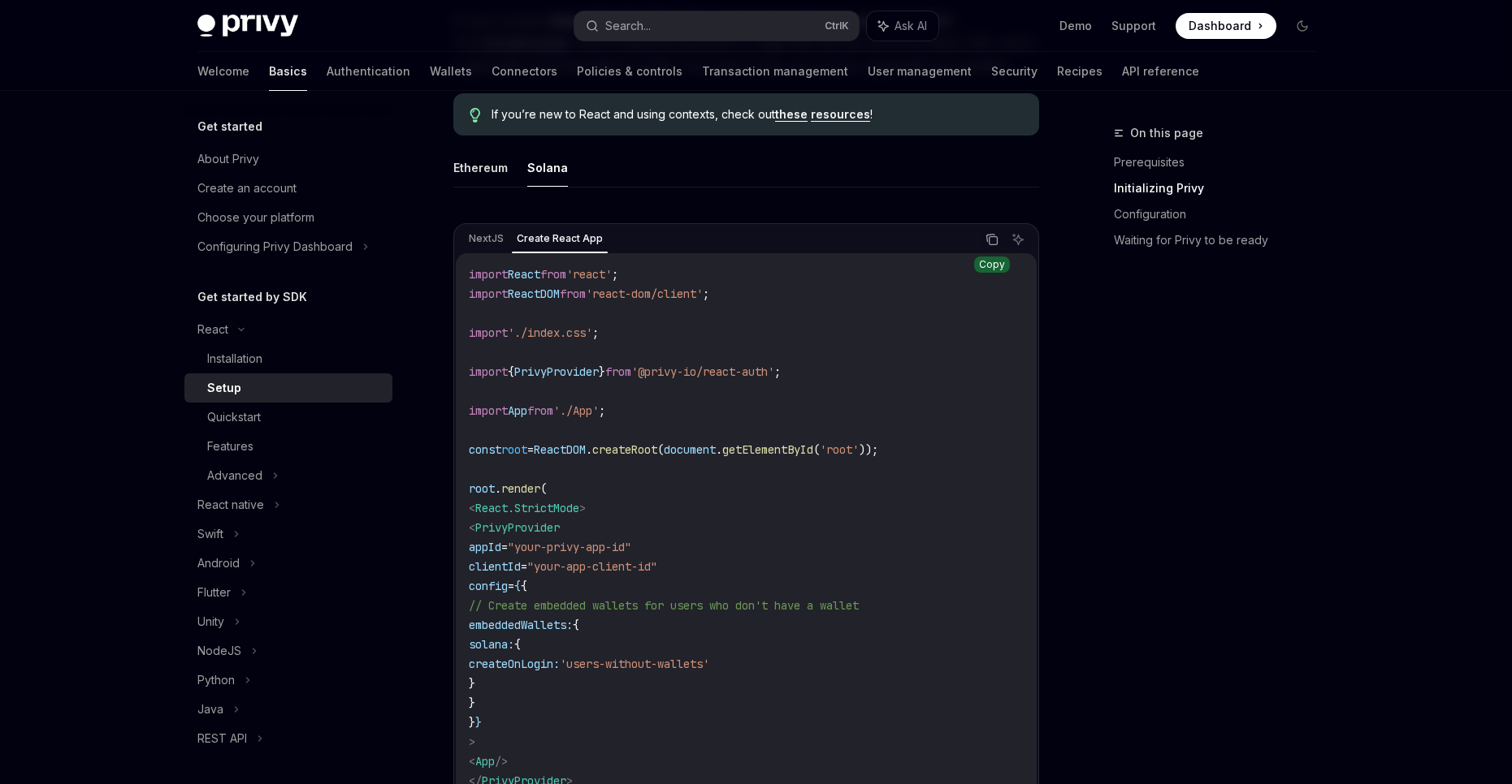
click at [987, 241] on icon "Copy the contents from the code block" at bounding box center [992, 238] width 13 height 13
click at [456, 237] on div "NextJS Create React App Copy Ask AI" at bounding box center [746, 239] width 581 height 27
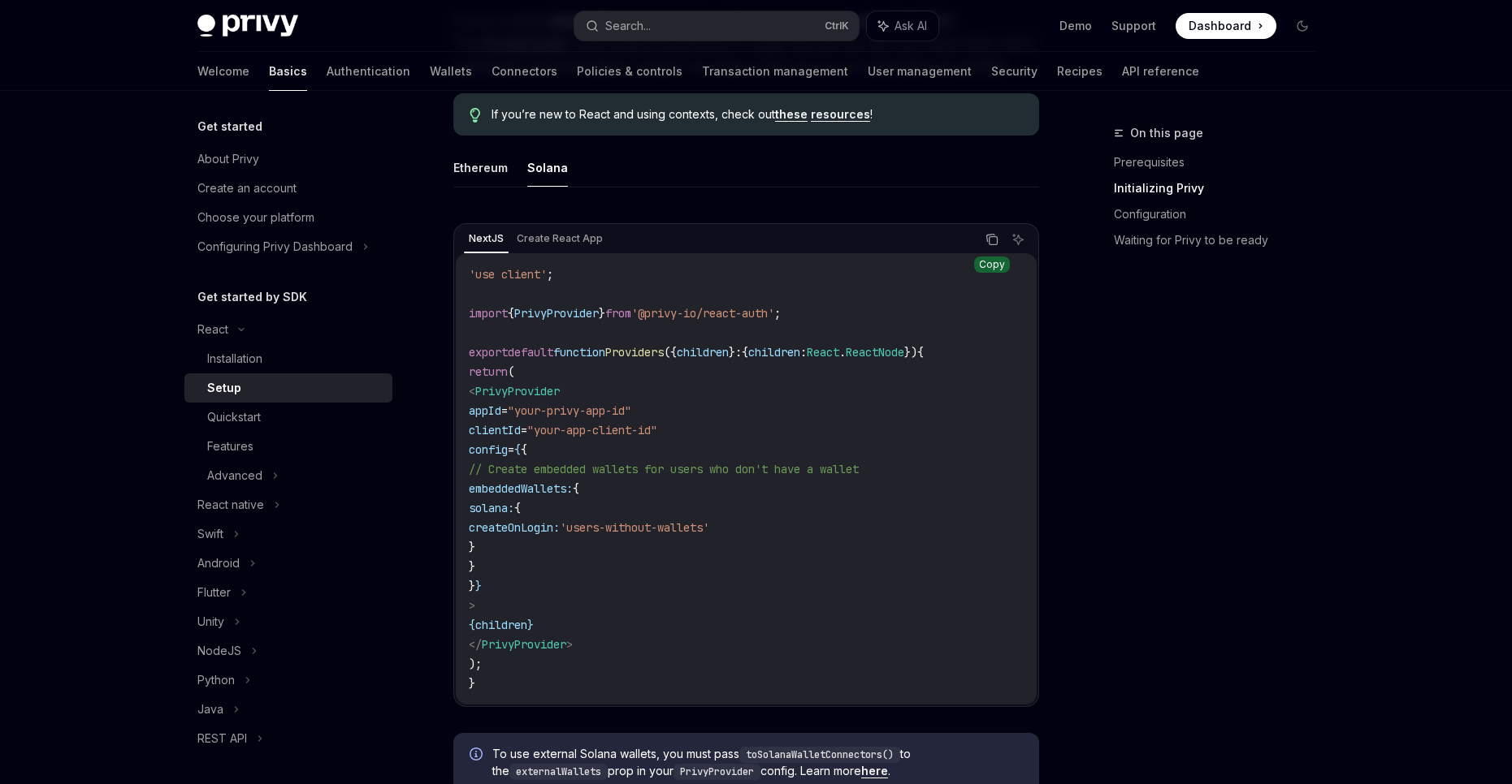
click at [995, 247] on button "Copy the contents from the code block" at bounding box center [993, 239] width 22 height 22
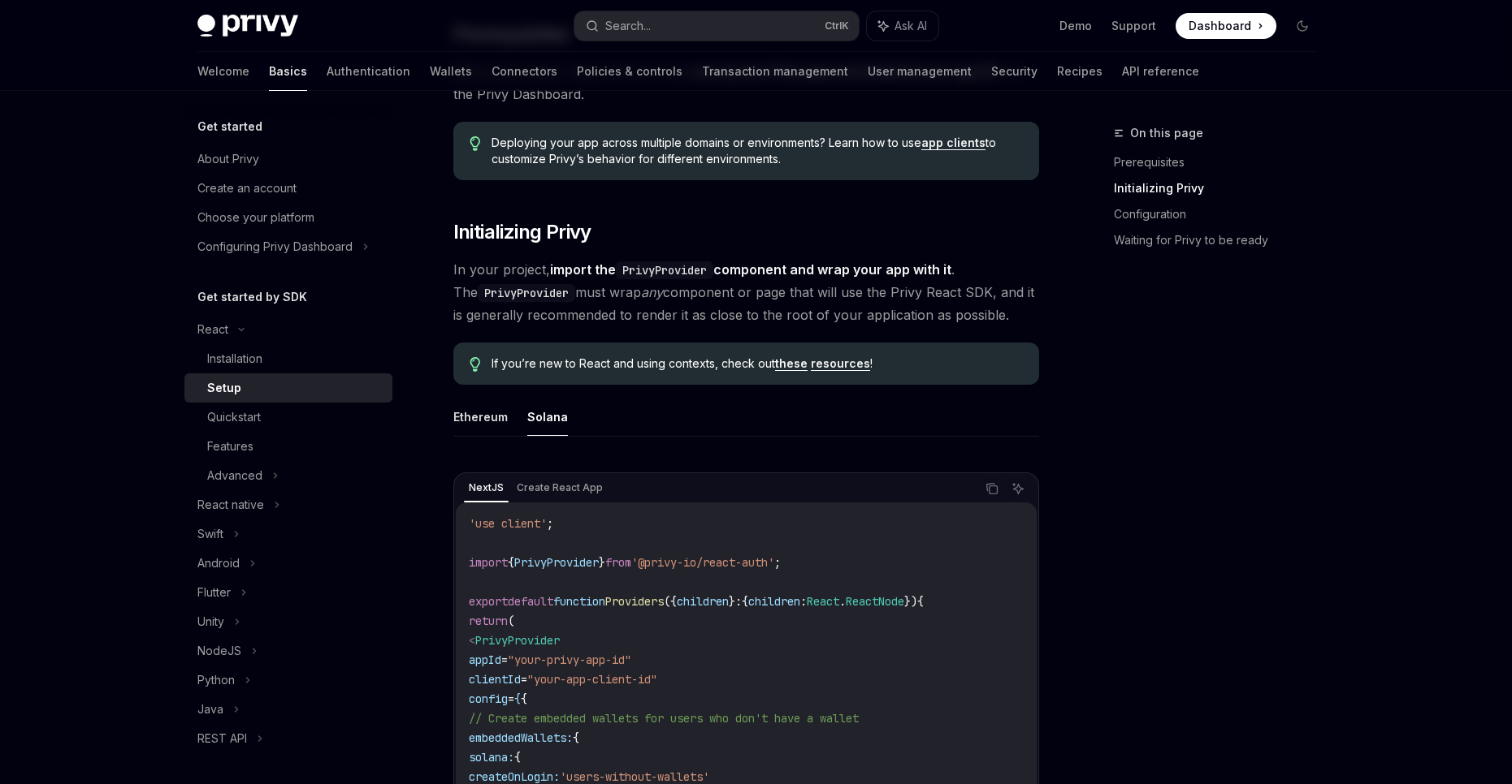
scroll to position [0, 0]
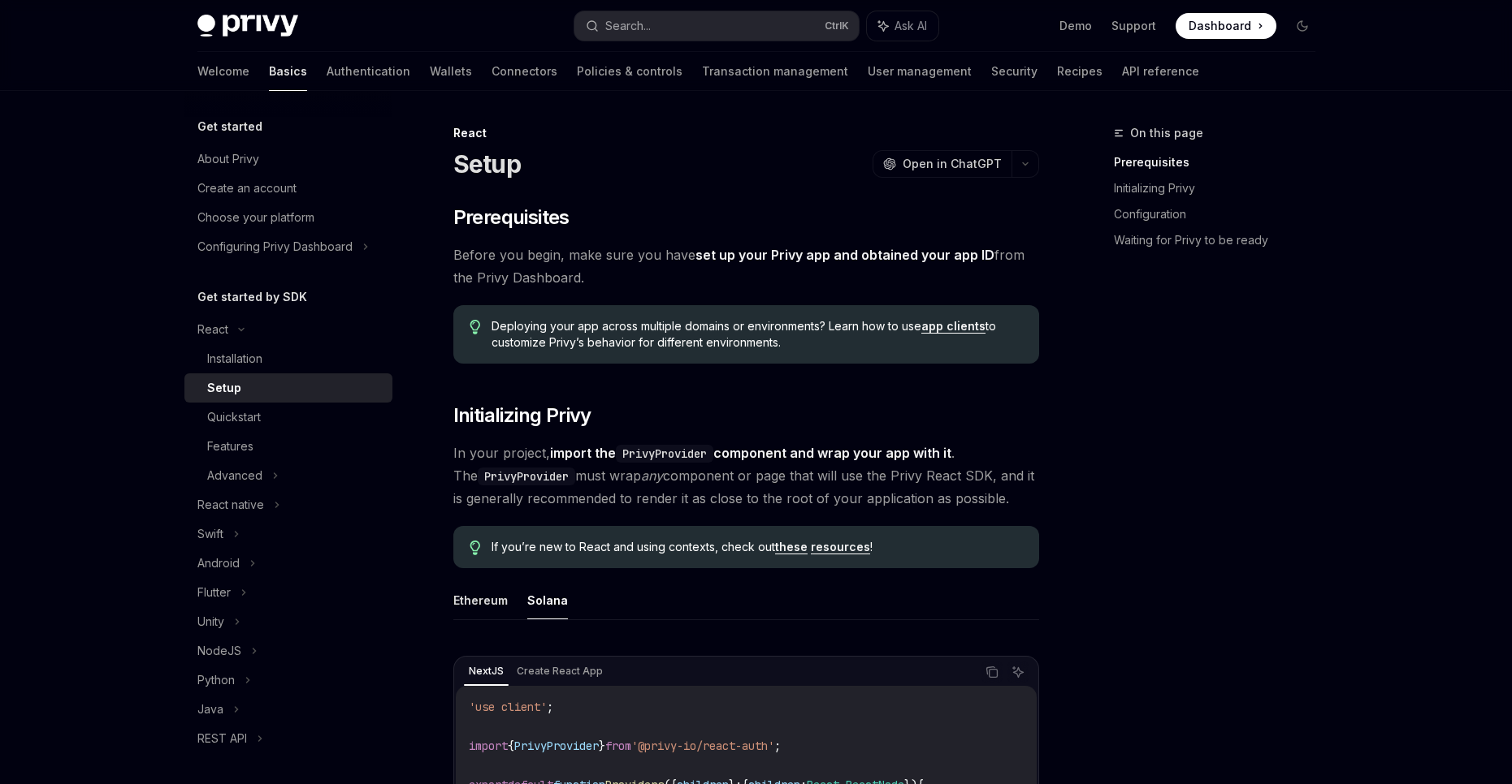
click at [945, 327] on link "app clients" at bounding box center [952, 326] width 64 height 15
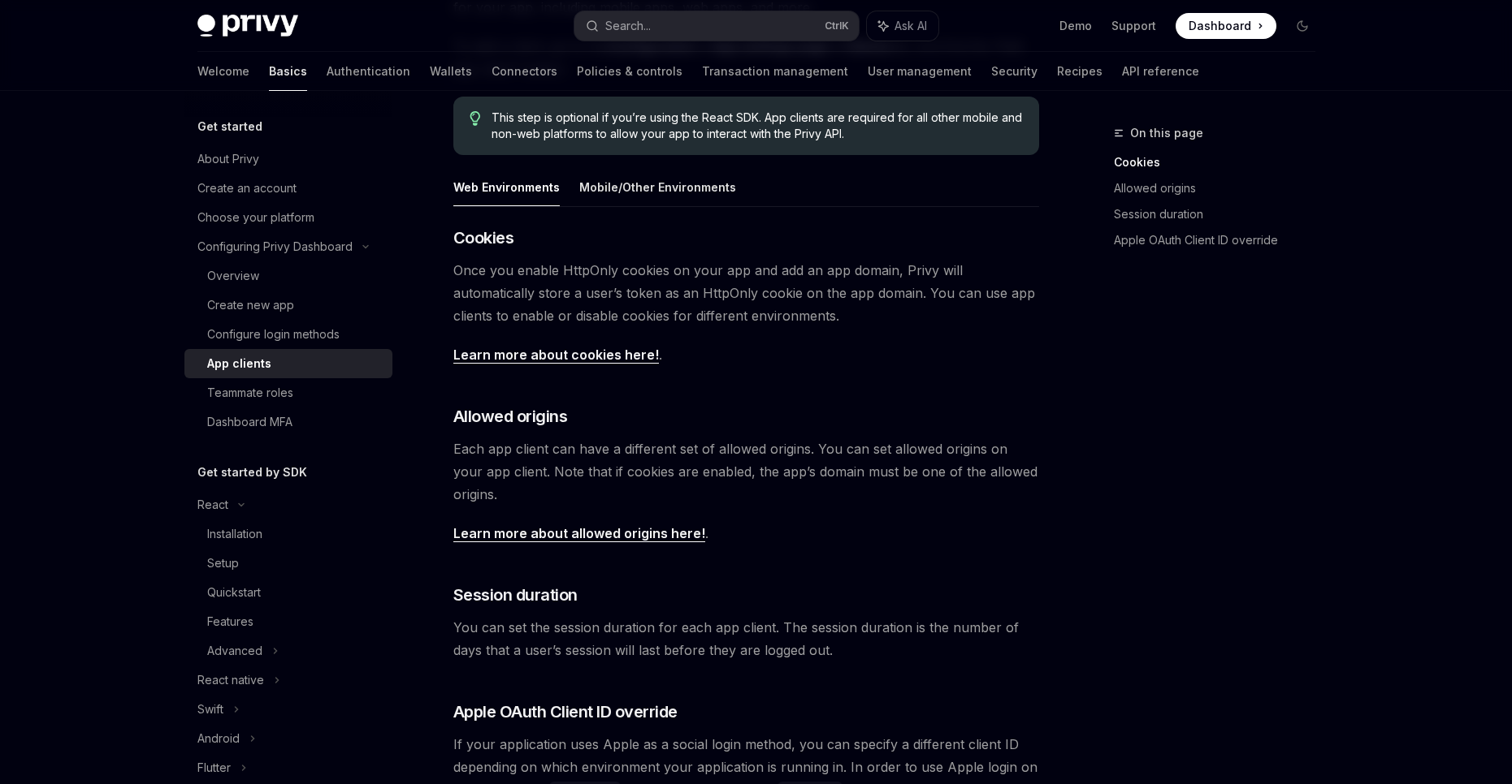
scroll to position [187, 0]
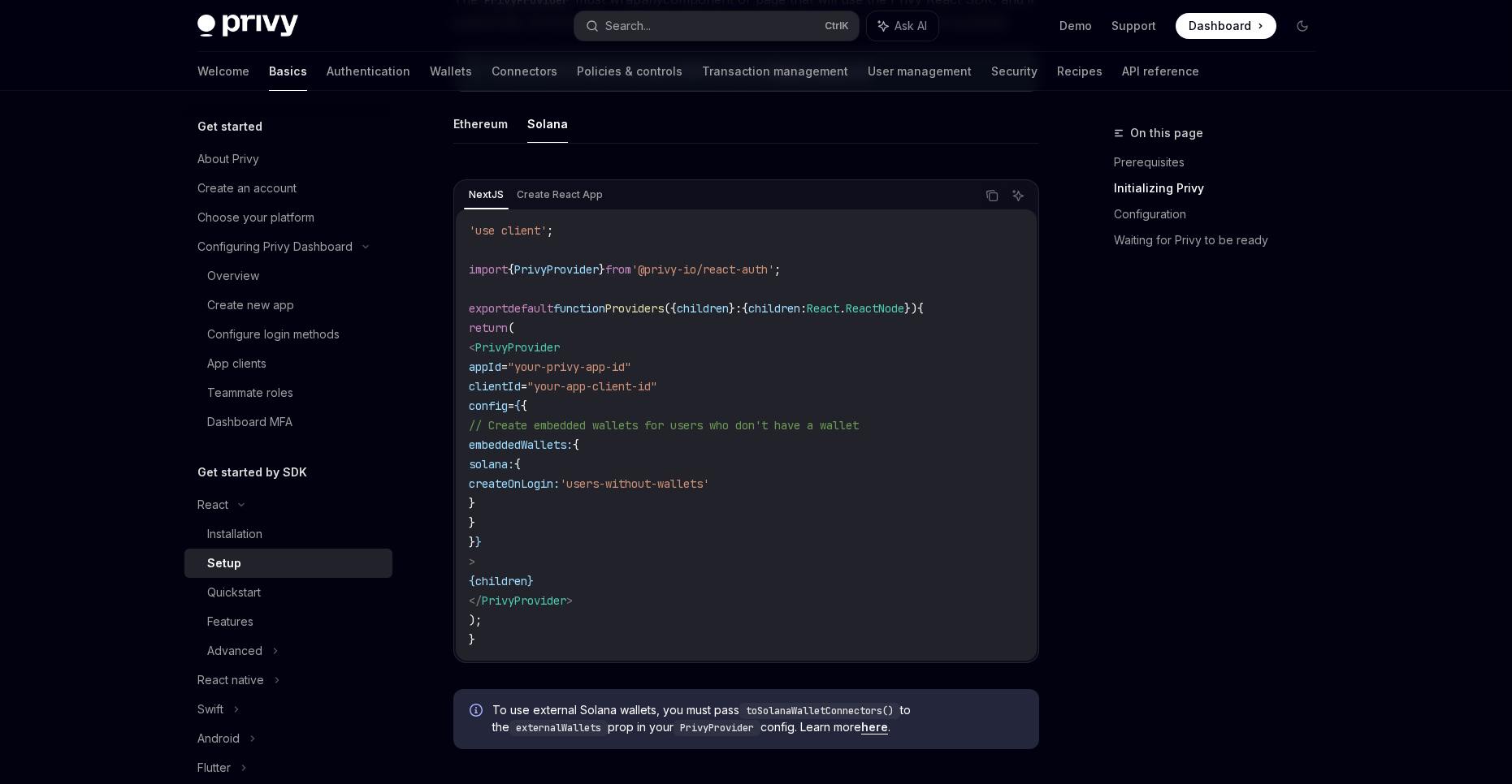
scroll to position [474, 0]
click at [544, 130] on button "Solana" at bounding box center [547, 126] width 40 height 38
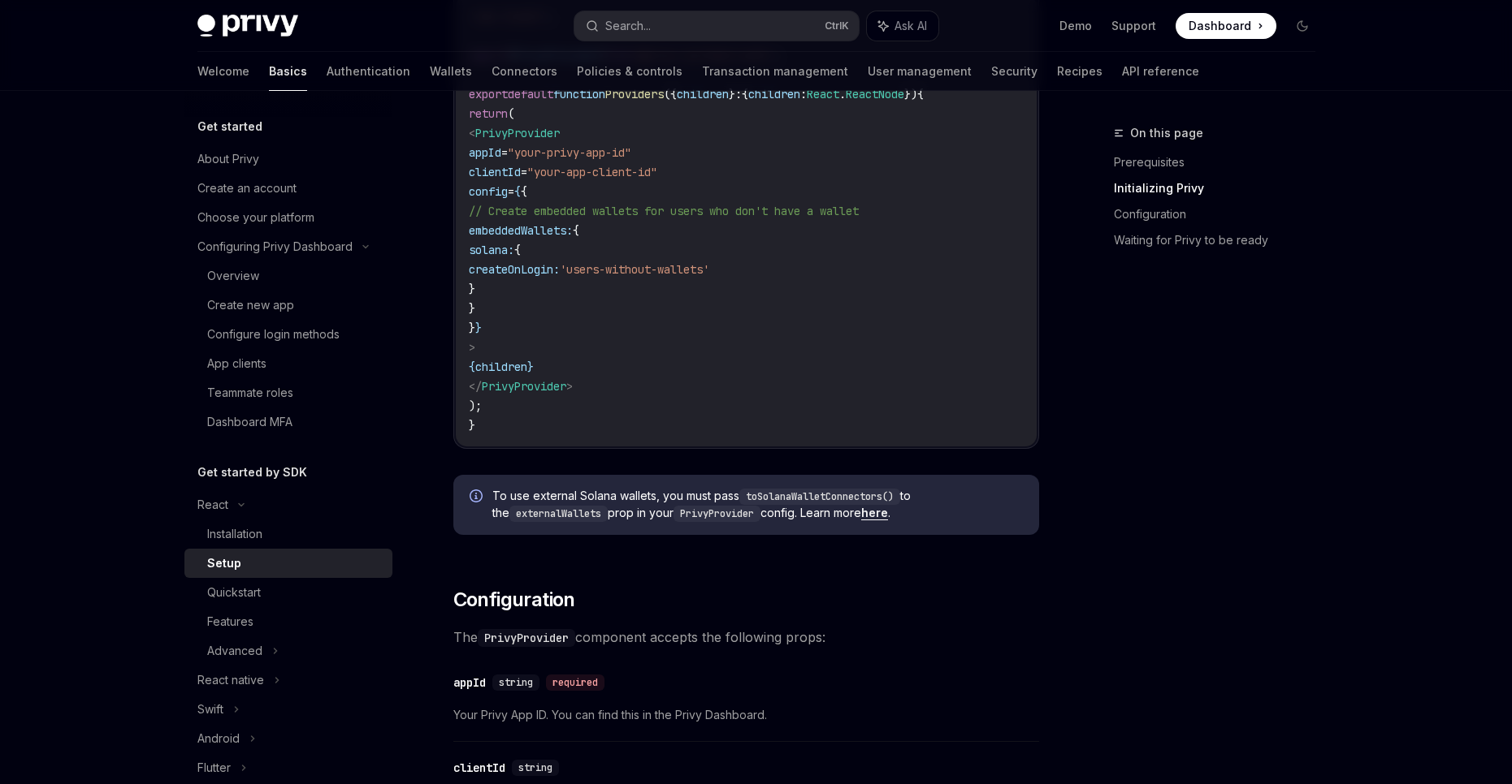
scroll to position [907, 0]
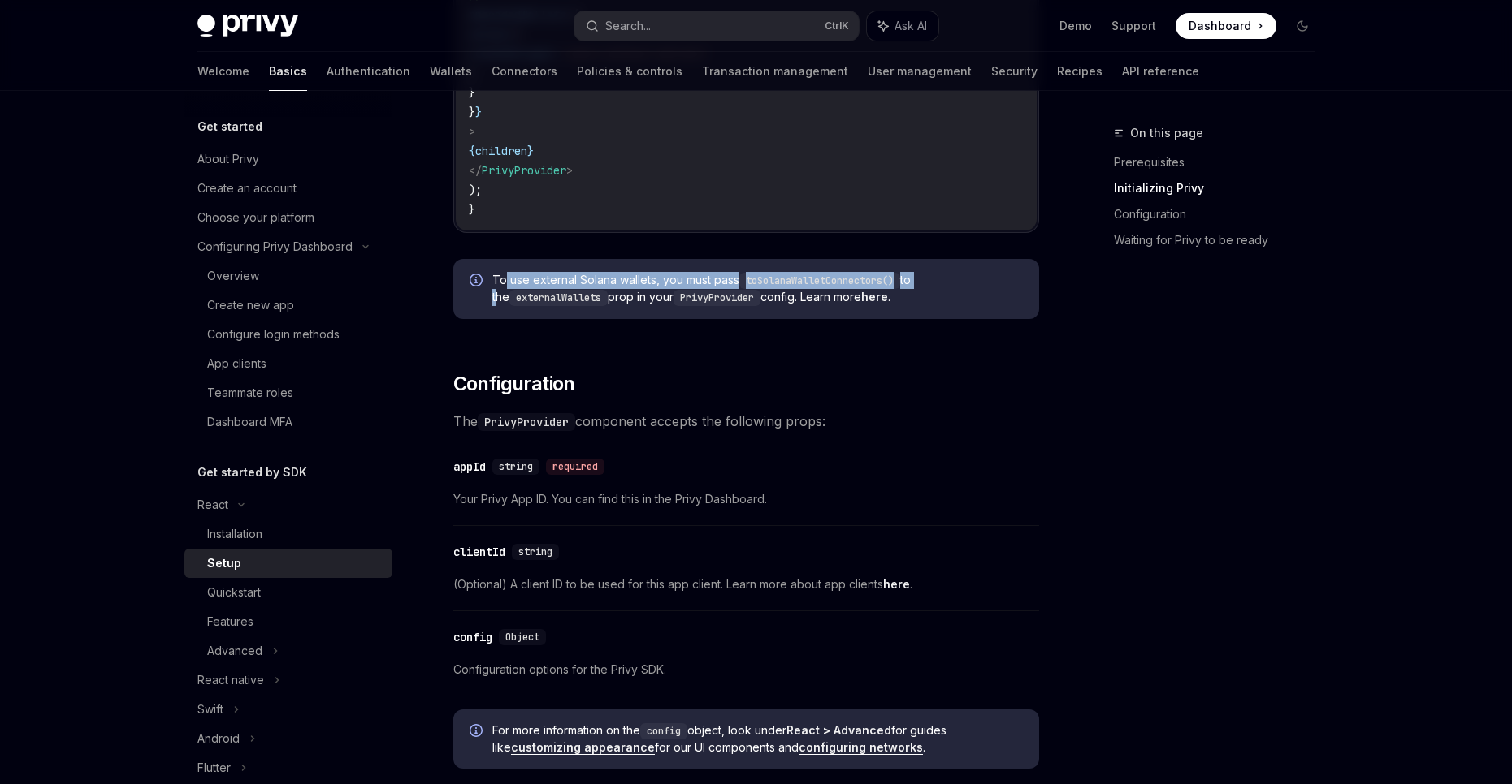
drag, startPoint x: 503, startPoint y: 280, endPoint x: 930, endPoint y: 276, distance: 427.0
click at [929, 276] on span "To use external Solana wallets, you must pass toSolanaWalletConnectors() to the…" at bounding box center [757, 288] width 530 height 34
click at [930, 276] on span "To use external Solana wallets, you must pass toSolanaWalletConnectors() to the…" at bounding box center [757, 288] width 530 height 34
drag, startPoint x: 781, startPoint y: 276, endPoint x: 873, endPoint y: 277, distance: 92.0
click at [873, 277] on code "toSolanaWalletConnectors()" at bounding box center [820, 281] width 161 height 17
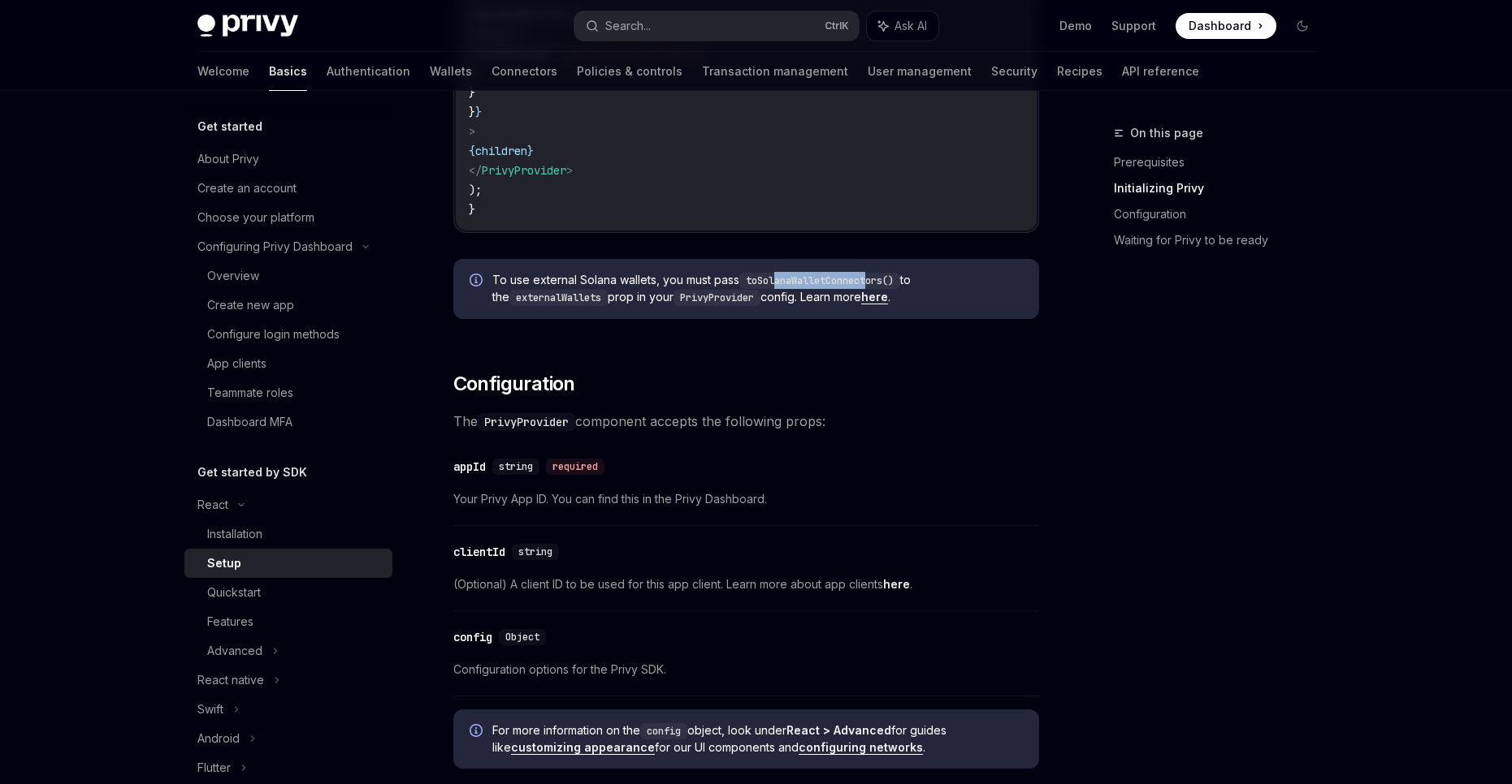
click at [873, 277] on code "toSolanaWalletConnectors()" at bounding box center [820, 281] width 161 height 17
drag, startPoint x: 597, startPoint y: 302, endPoint x: 746, endPoint y: 297, distance: 149.1
click at [746, 297] on span "To use external Solana wallets, you must pass toSolanaWalletConnectors() to the…" at bounding box center [757, 288] width 530 height 34
click at [746, 297] on code "PrivyProvider" at bounding box center [717, 297] width 87 height 17
drag, startPoint x: 836, startPoint y: 297, endPoint x: 891, endPoint y: 293, distance: 55.1
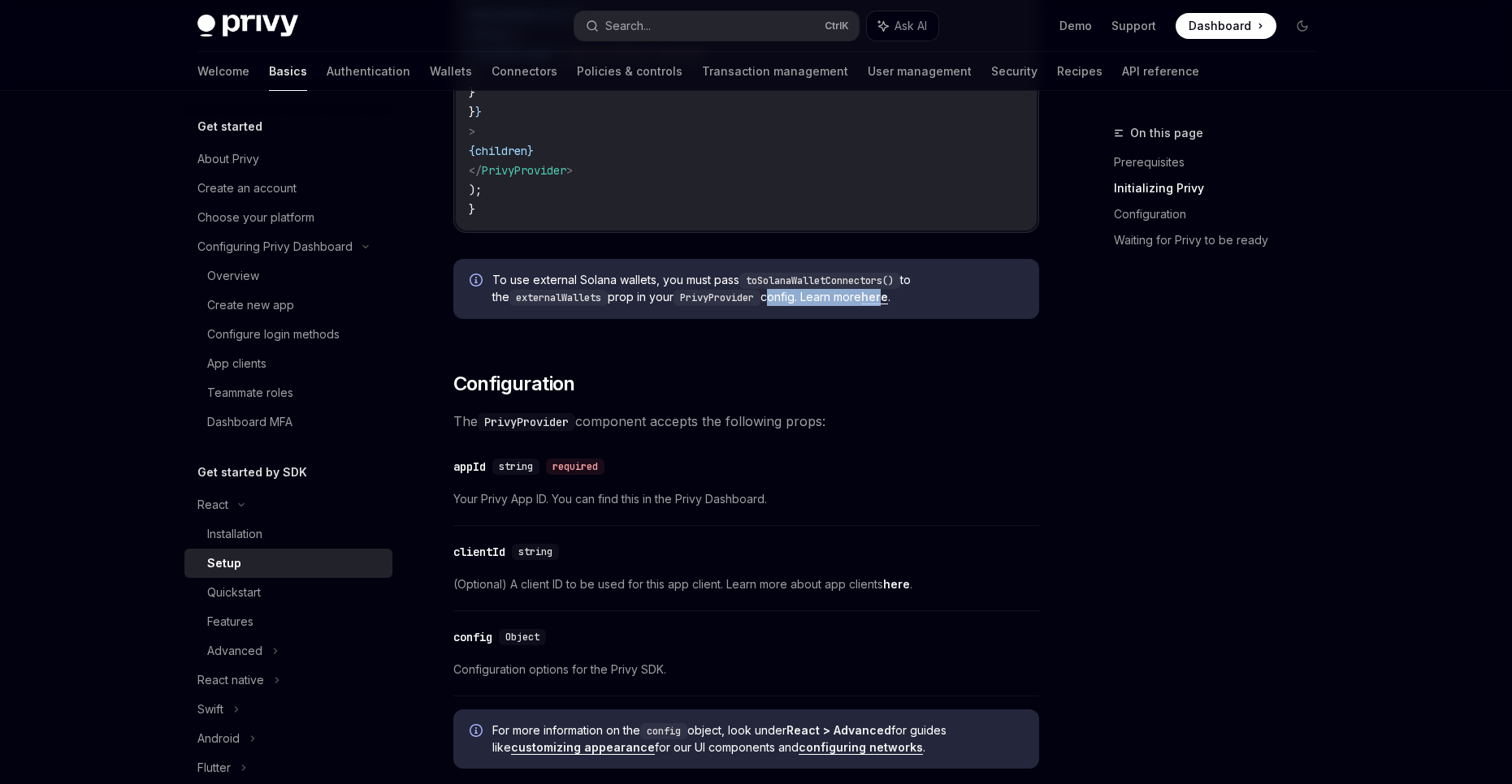
click at [885, 293] on span "To use external Solana wallets, you must pass toSolanaWalletConnectors() to the…" at bounding box center [757, 288] width 530 height 34
click at [891, 293] on span "To use external Solana wallets, you must pass toSolanaWalletConnectors() to the…" at bounding box center [757, 288] width 530 height 34
click at [871, 296] on link "here" at bounding box center [874, 296] width 27 height 15
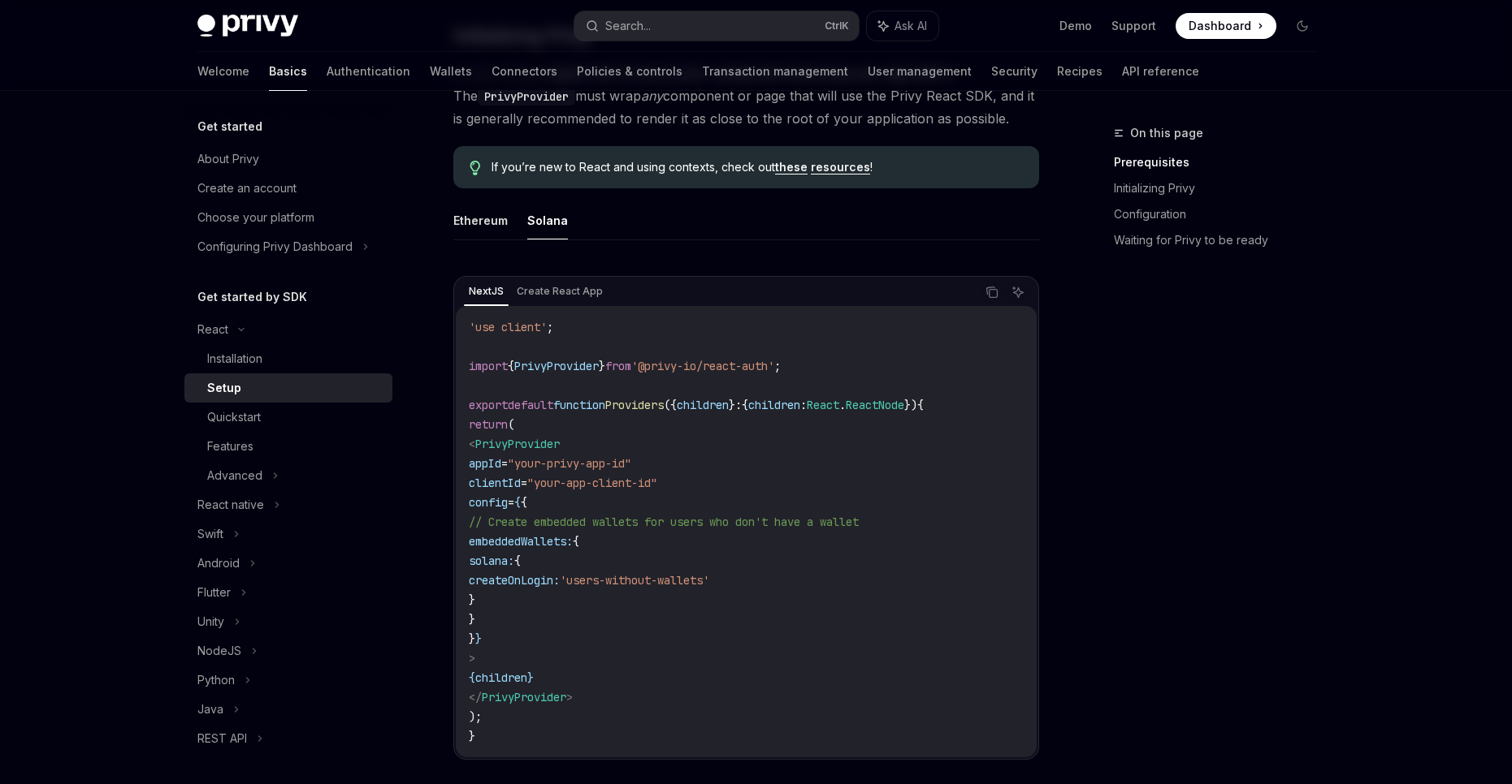
scroll to position [433, 0]
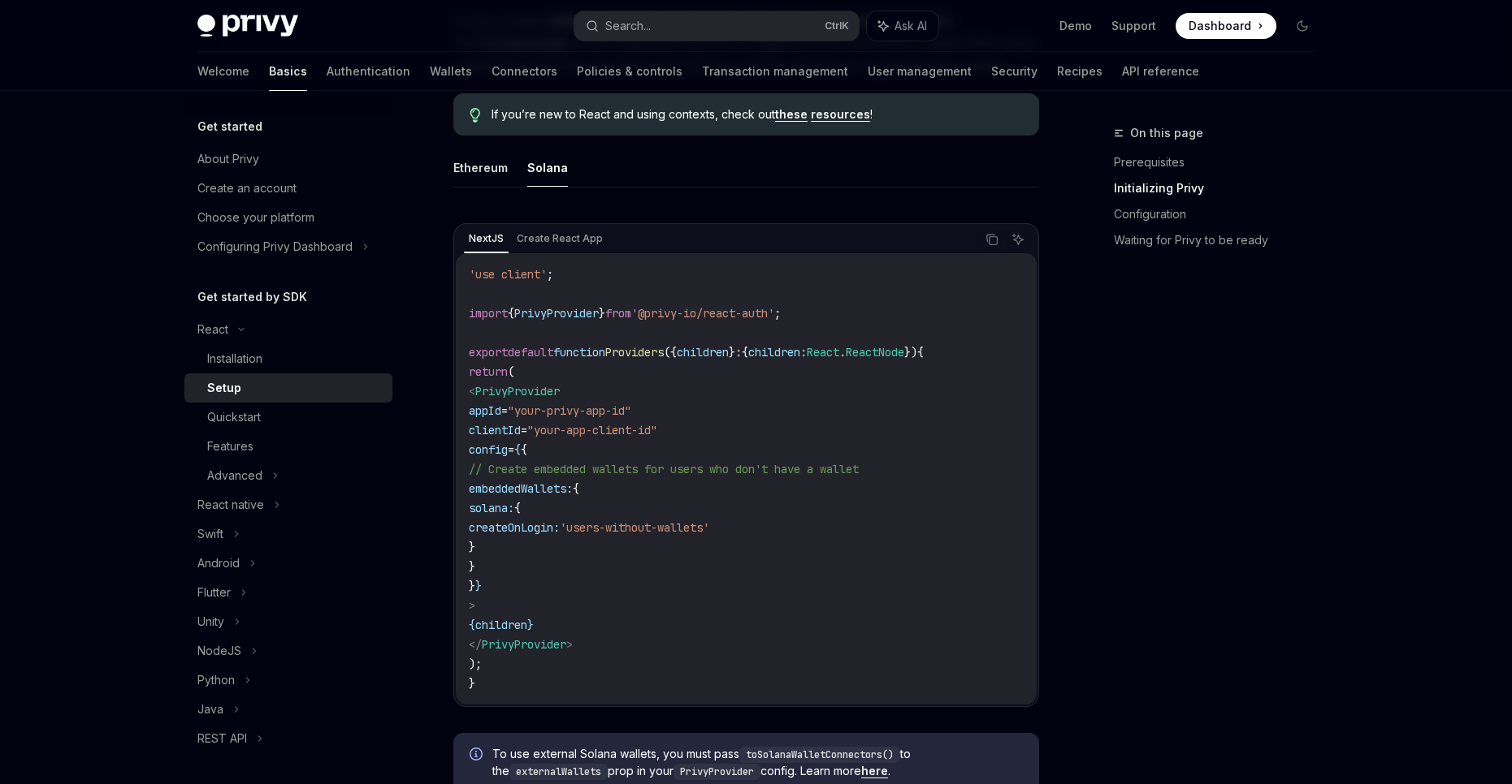
drag, startPoint x: 473, startPoint y: 270, endPoint x: 921, endPoint y: 414, distance: 470.6
click at [891, 501] on code "'use client' ; import { PrivyProvider } from '@privy-io/react-auth' ; export de…" at bounding box center [745, 479] width 555 height 429
click at [986, 247] on button "Copy the contents from the code block" at bounding box center [993, 239] width 22 height 22
click at [839, 358] on span "React" at bounding box center [823, 352] width 32 height 15
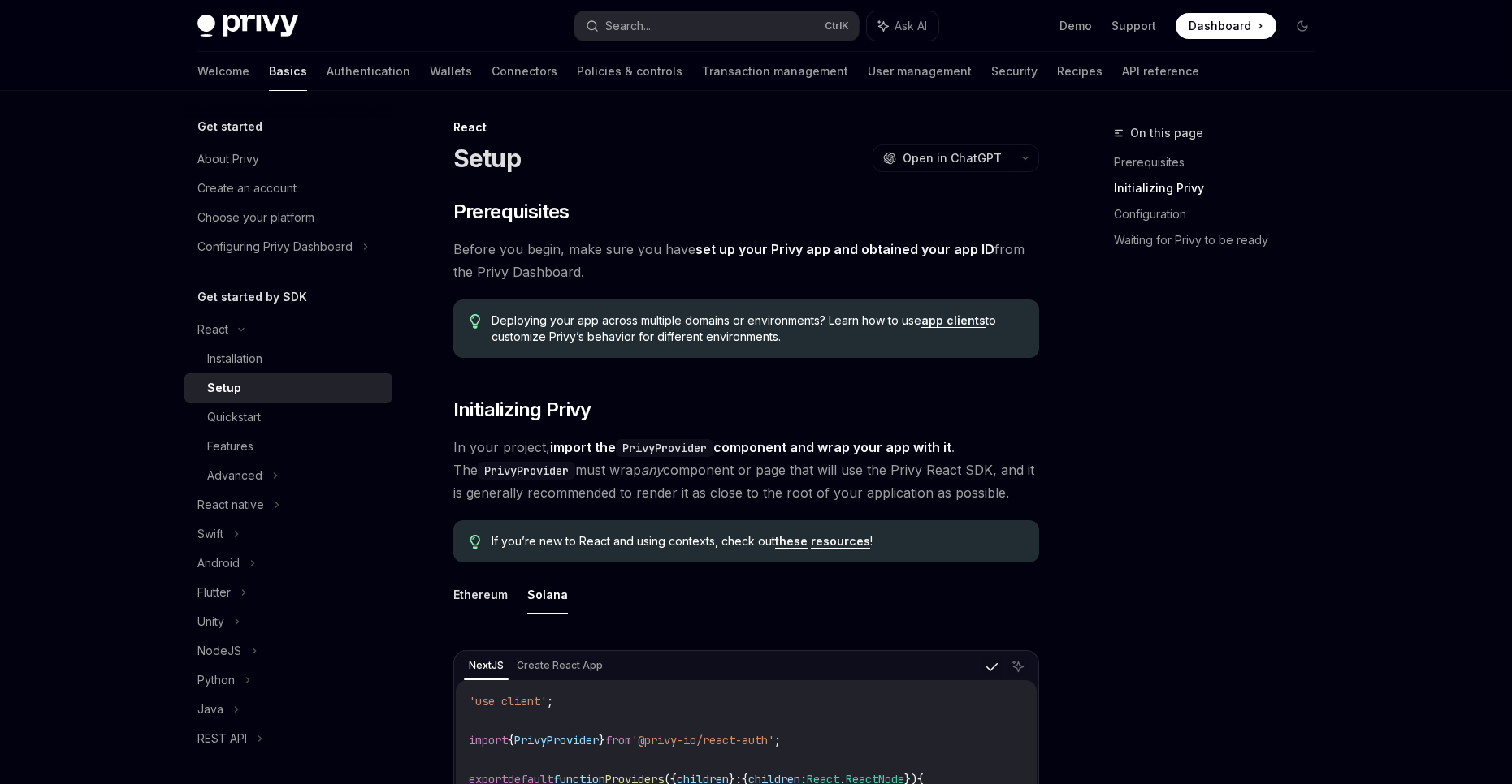
scroll to position [0, 0]
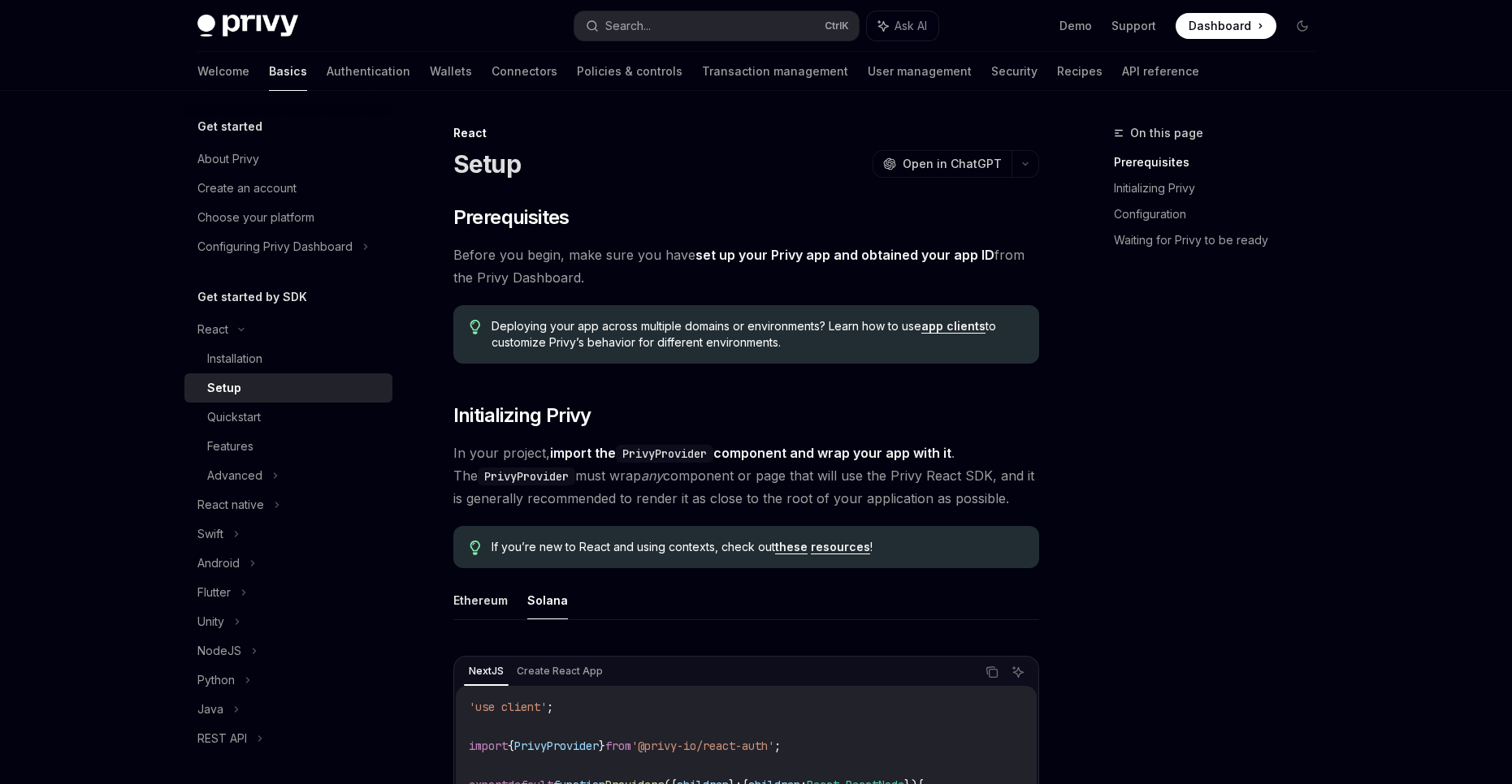
click at [507, 601] on ul "Ethereum Solana" at bounding box center [746, 601] width 586 height 39
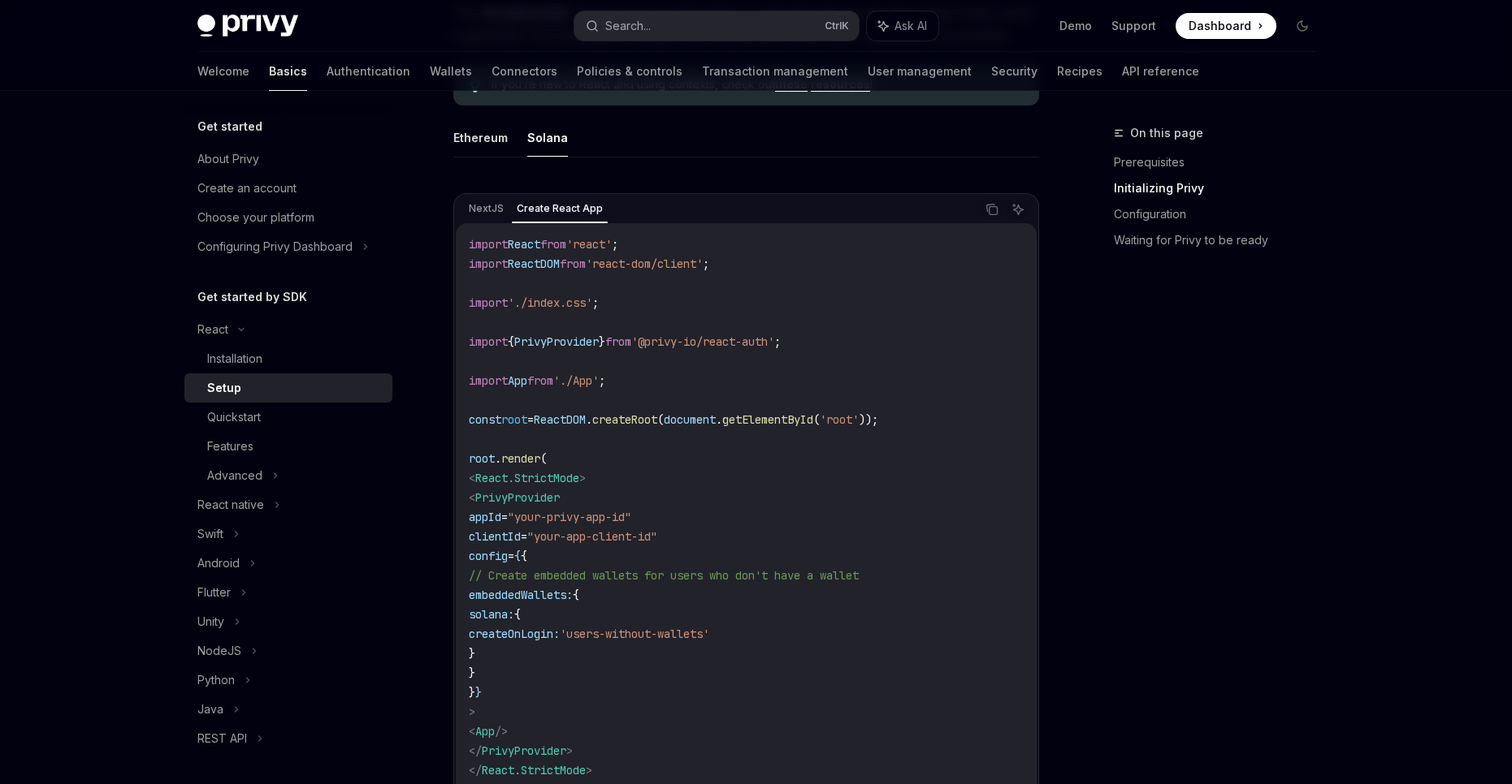
scroll to position [542, 0]
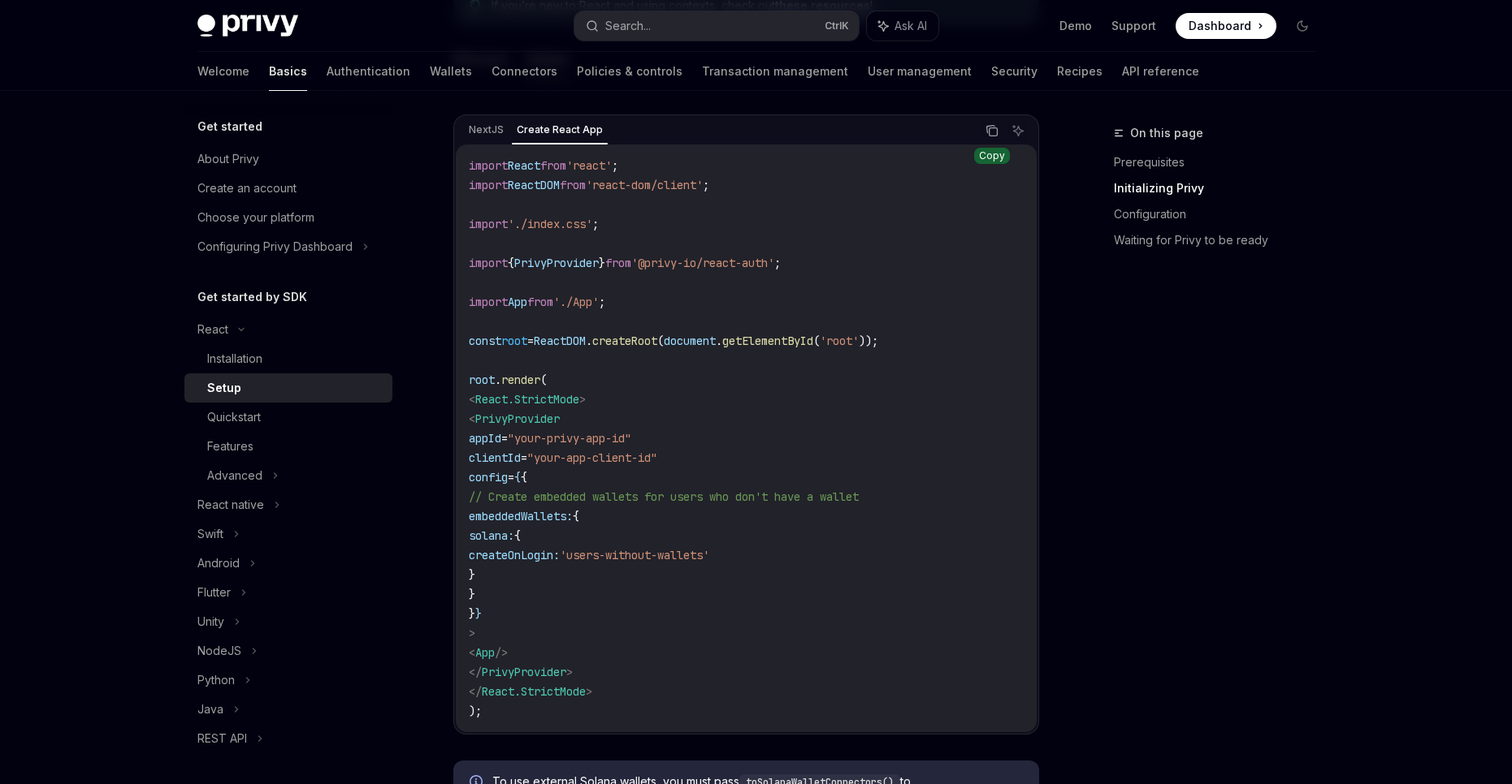
click at [996, 136] on icon "Copy the contents from the code block" at bounding box center [993, 132] width 8 height 8
type textarea "*"
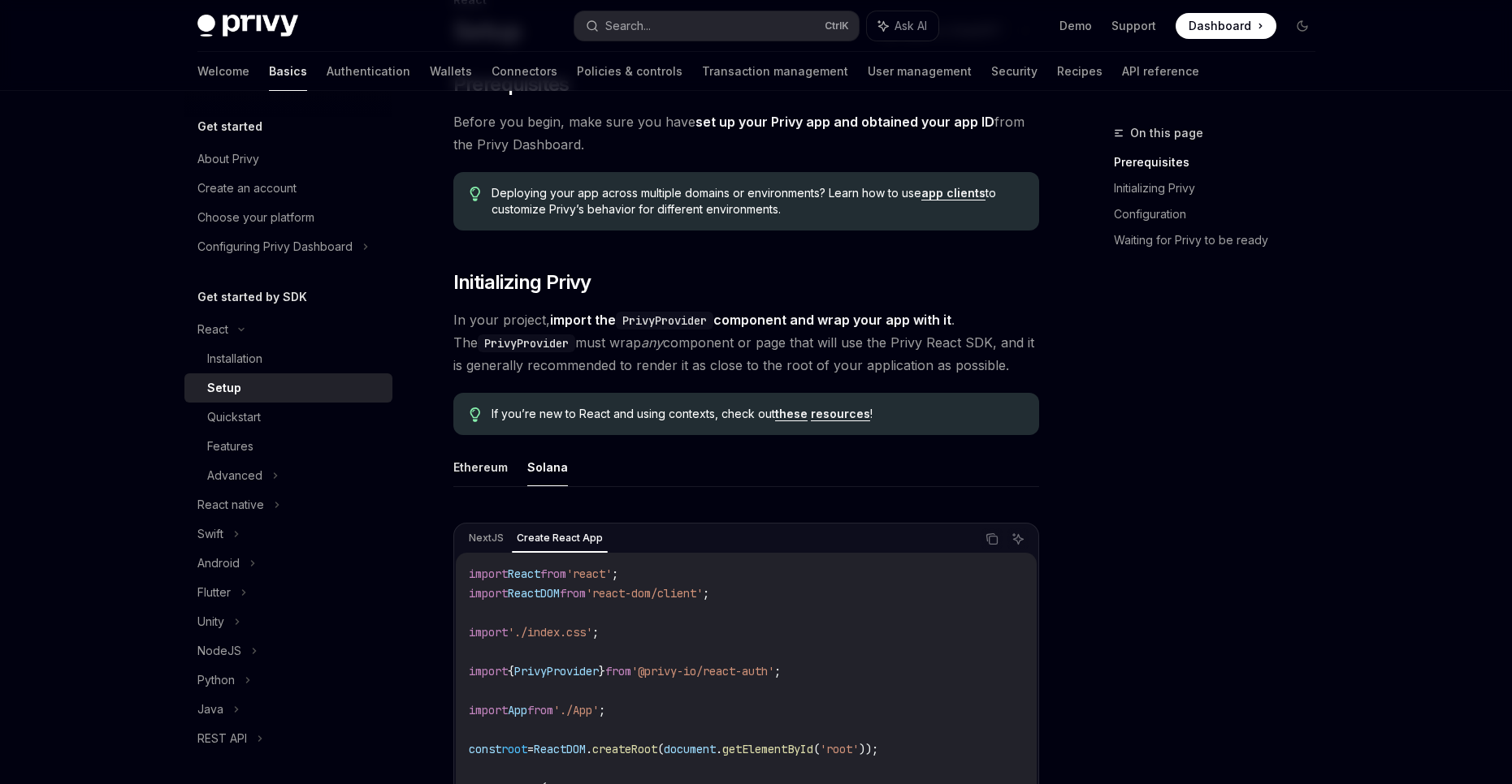
scroll to position [0, 0]
